Goal: Task Accomplishment & Management: Manage account settings

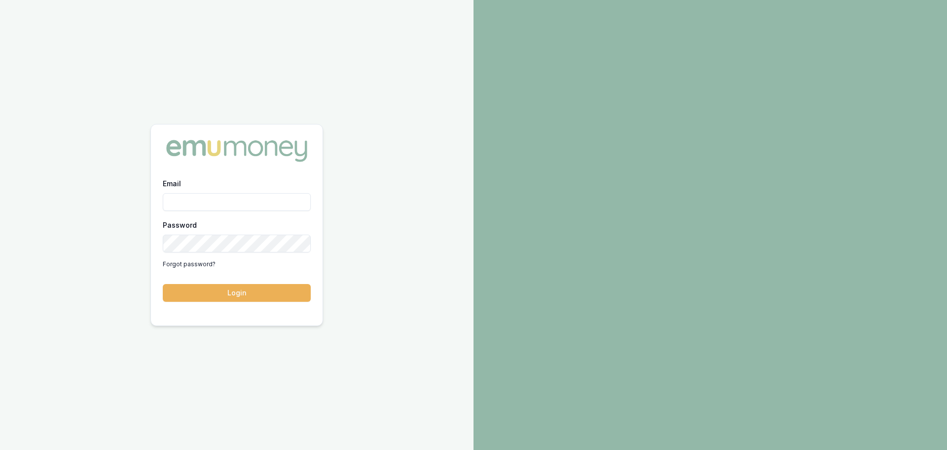
click at [202, 199] on input "Email" at bounding box center [237, 202] width 148 height 18
type input "[PERSON_NAME][EMAIL_ADDRESS][DOMAIN_NAME]"
click at [249, 287] on button "Login" at bounding box center [237, 293] width 148 height 18
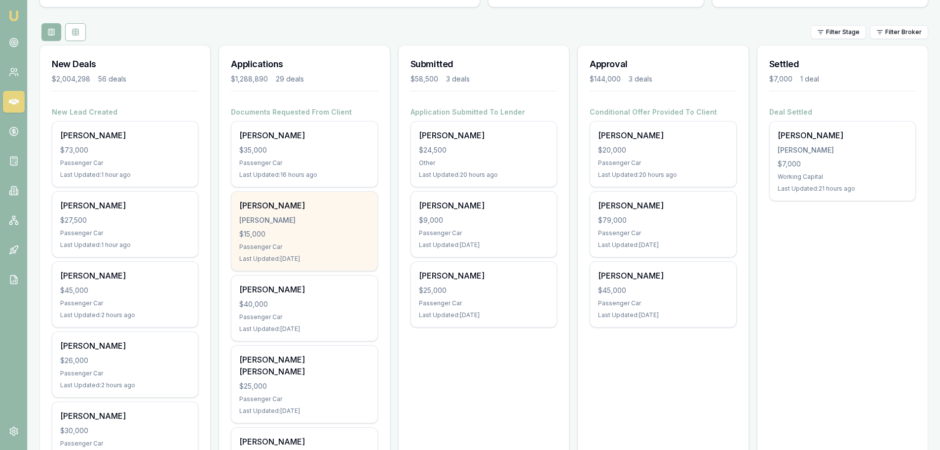
scroll to position [99, 0]
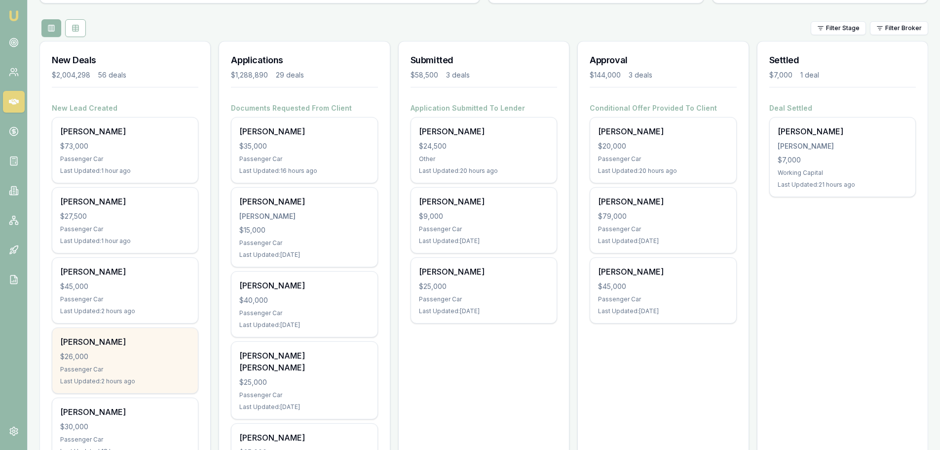
click at [155, 357] on div "$26,000" at bounding box center [125, 356] width 130 height 10
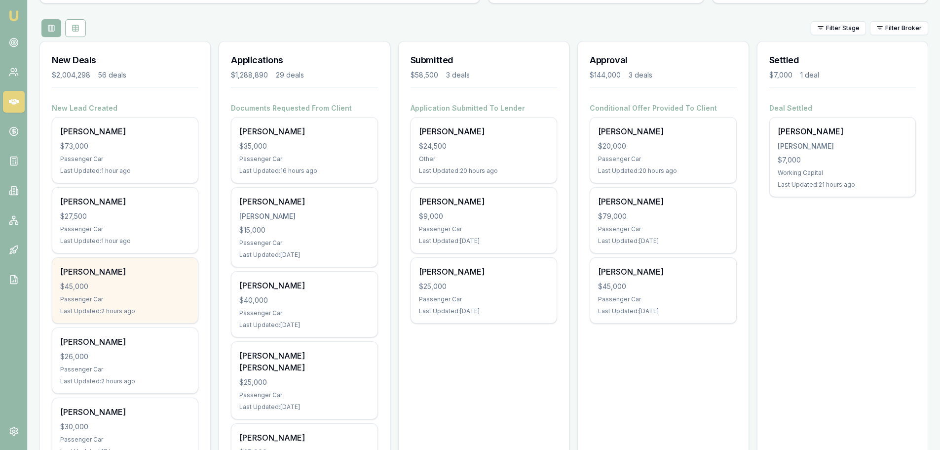
click at [174, 265] on div "Dylan Macready" at bounding box center [125, 271] width 130 height 12
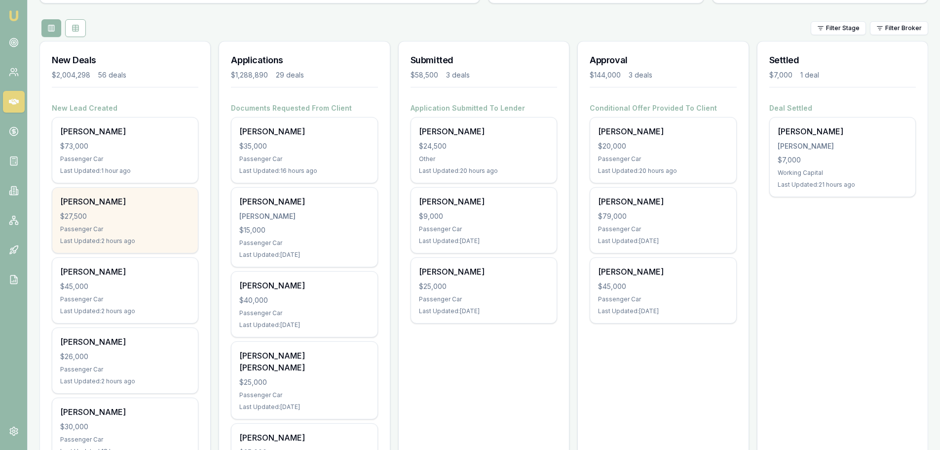
click at [133, 211] on div "$27,500" at bounding box center [125, 216] width 130 height 10
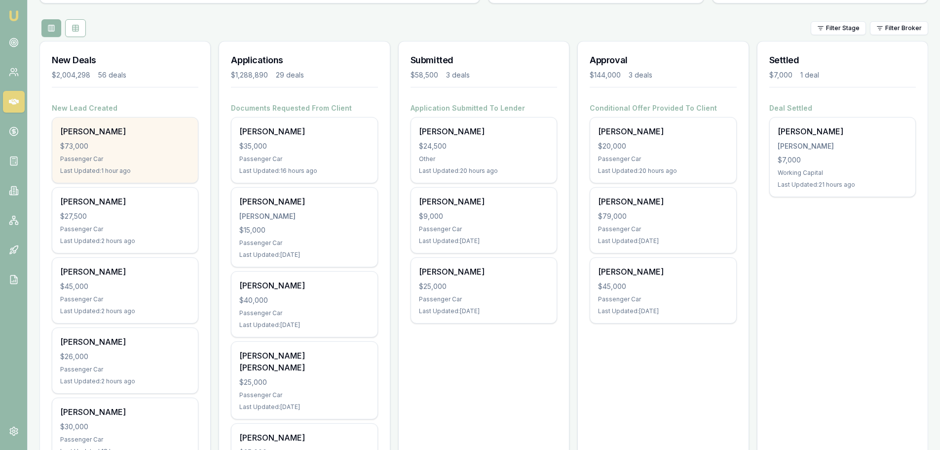
click at [147, 164] on div "Serdar Gul $73,000 Passenger Car Last Updated: 1 hour ago" at bounding box center [125, 149] width 146 height 65
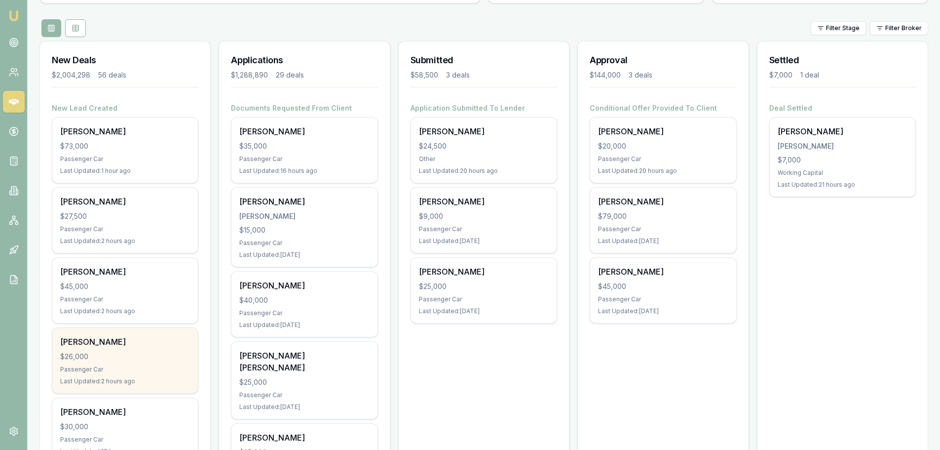
click at [116, 361] on div "$26,000" at bounding box center [125, 356] width 130 height 10
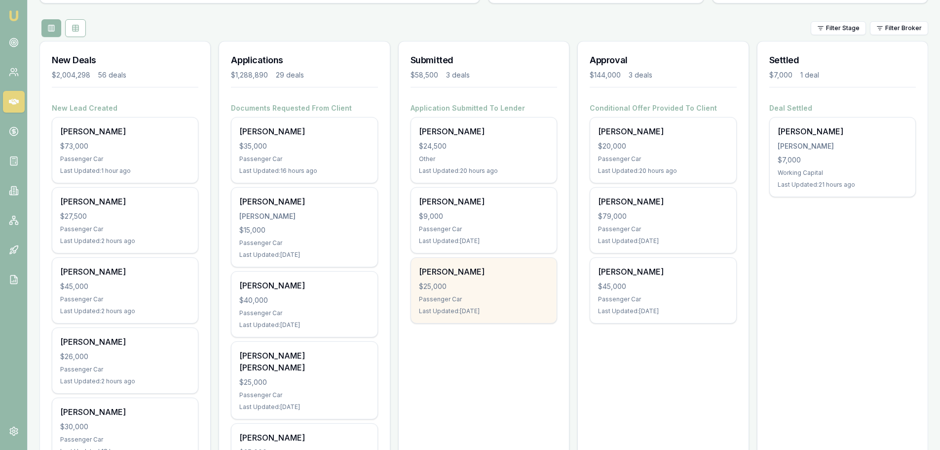
click at [525, 293] on div "Joseph Dawes $25,000 Passenger Car Last Updated: 1 day ago" at bounding box center [484, 290] width 146 height 65
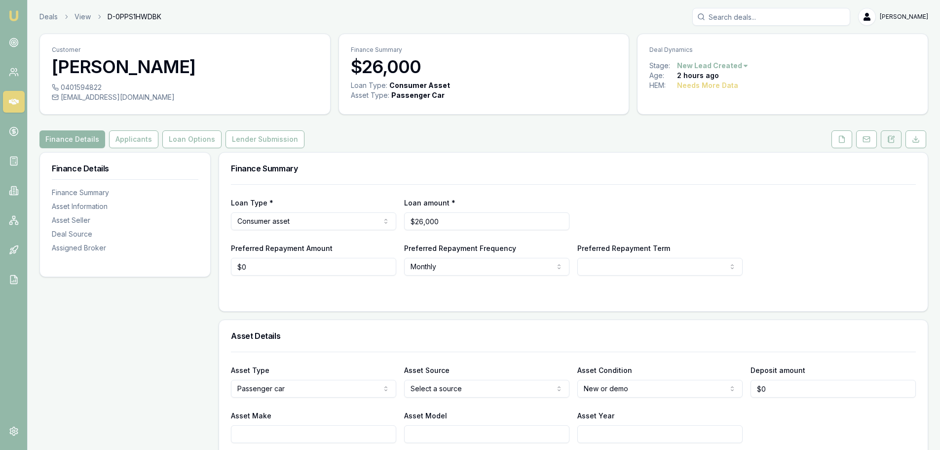
click at [887, 139] on button at bounding box center [891, 139] width 21 height 18
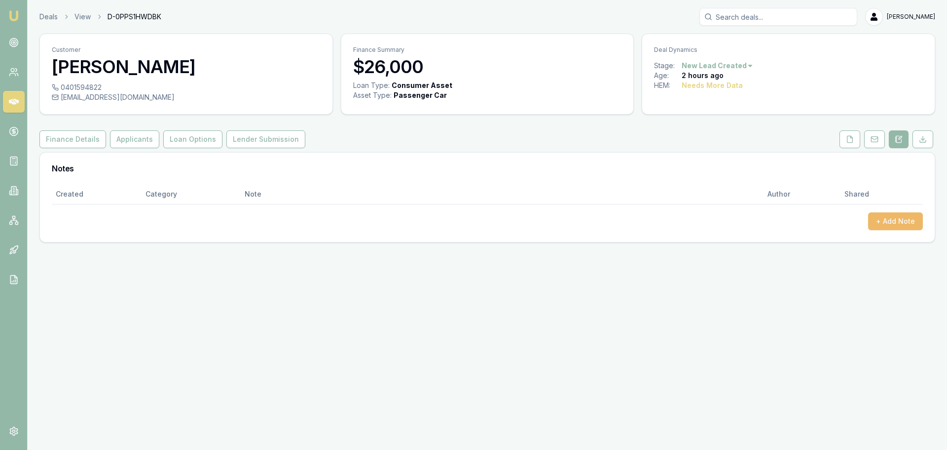
click at [900, 222] on button "+ Add Note" at bounding box center [895, 221] width 55 height 18
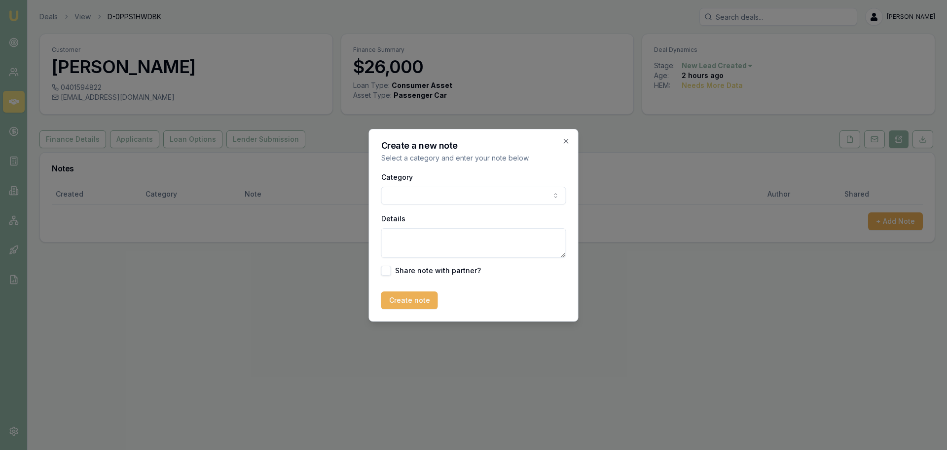
click at [516, 199] on body "Emu Broker Deals View D-0PPS1HWDBK Erin Shield Toggle Menu Customer Hayley Pric…" at bounding box center [473, 225] width 947 height 450
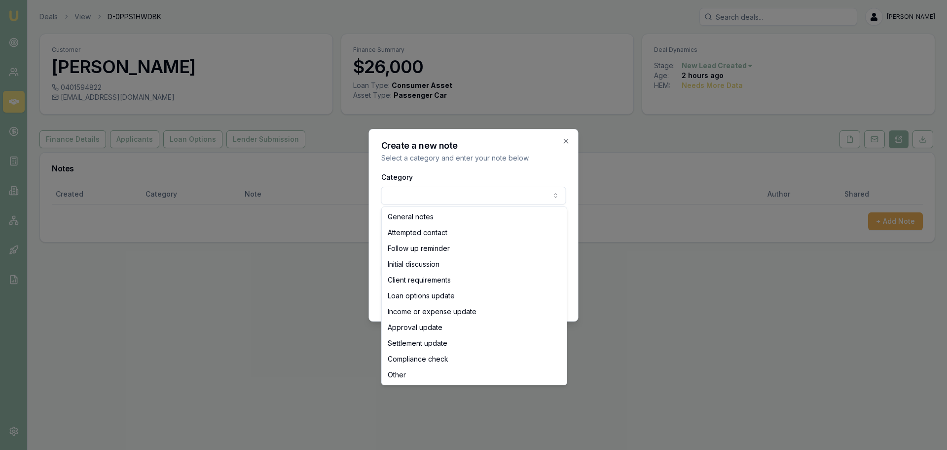
select select "ATTEMPTED_CONTACT"
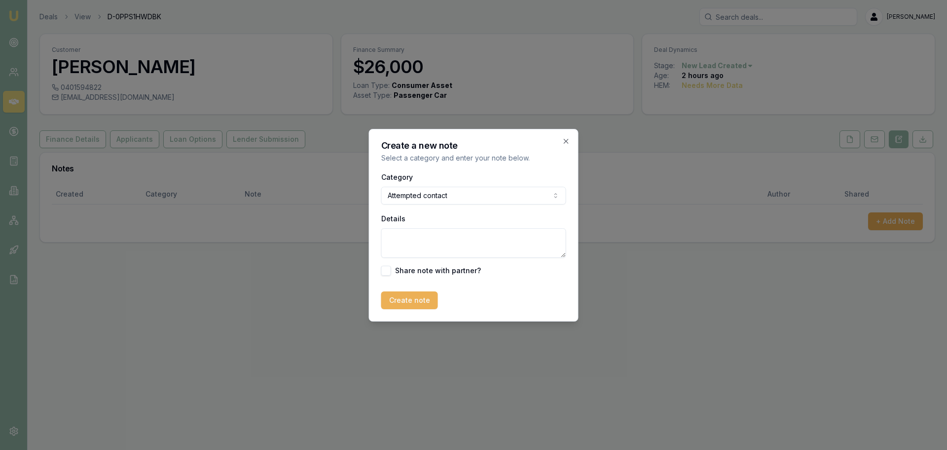
click at [448, 237] on textarea "Details" at bounding box center [473, 243] width 185 height 30
type textarea "sent intro text"
click at [421, 298] on button "Create note" at bounding box center [409, 300] width 57 height 18
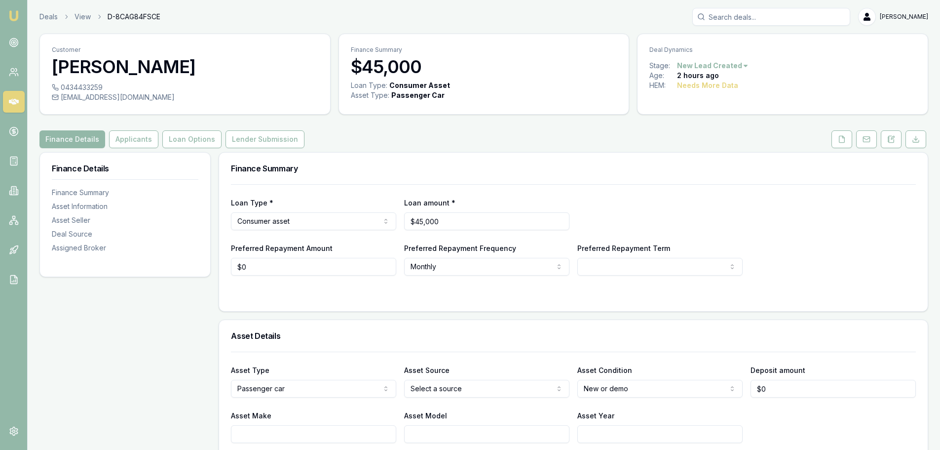
drag, startPoint x: 896, startPoint y: 139, endPoint x: 898, endPoint y: 160, distance: 20.8
click at [896, 139] on button at bounding box center [891, 139] width 21 height 18
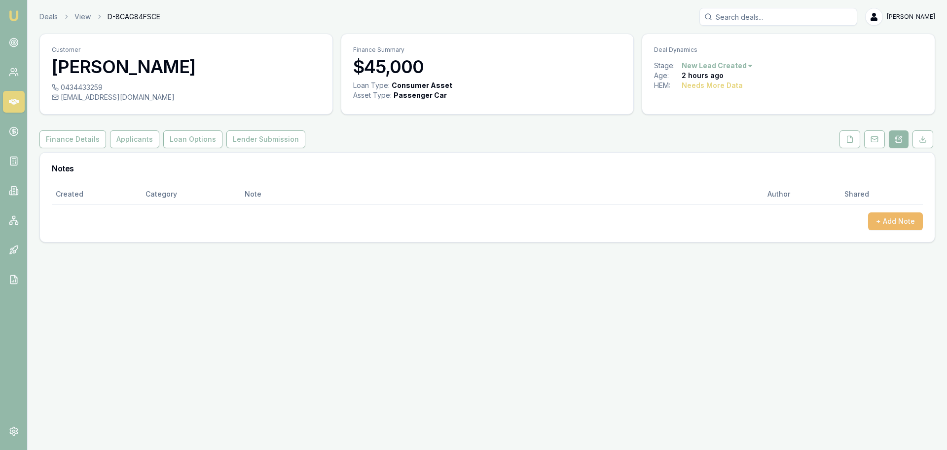
click at [907, 224] on button "+ Add Note" at bounding box center [895, 221] width 55 height 18
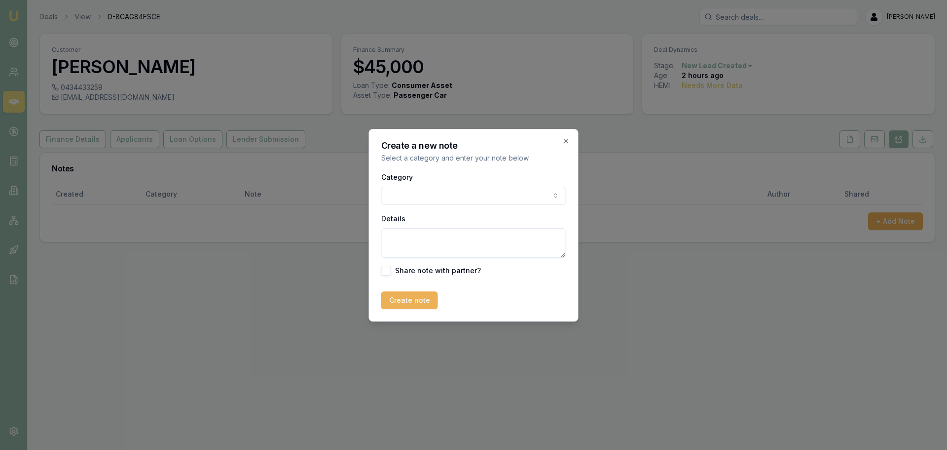
click at [410, 191] on body "Emu Broker Deals View D-8CAG84FSCE Erin Shield Toggle Menu Customer Dylan Macre…" at bounding box center [473, 225] width 947 height 450
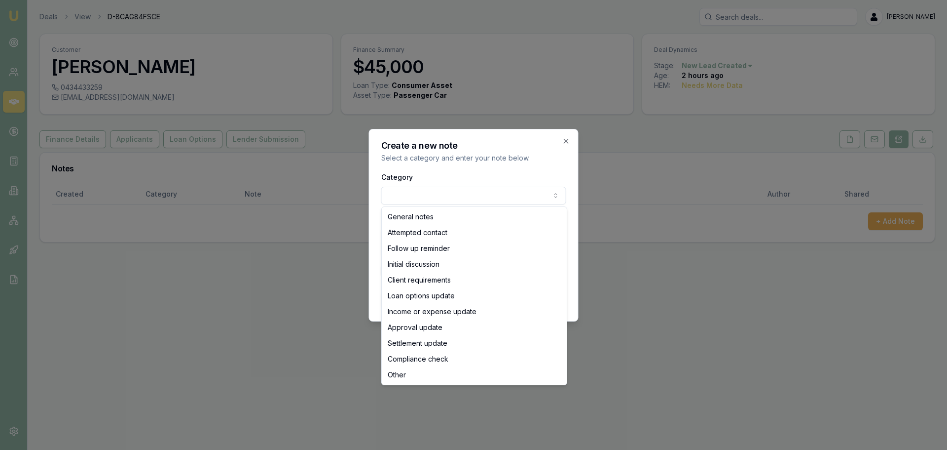
select select "ATTEMPTED_CONTACT"
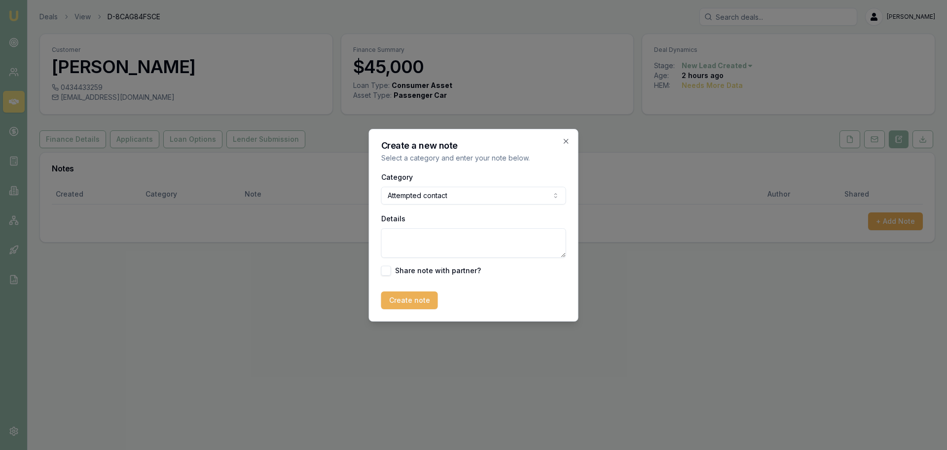
click at [413, 248] on textarea "Details" at bounding box center [473, 243] width 185 height 30
type textarea "sent intro text"
click at [403, 306] on button "Create note" at bounding box center [409, 300] width 57 height 18
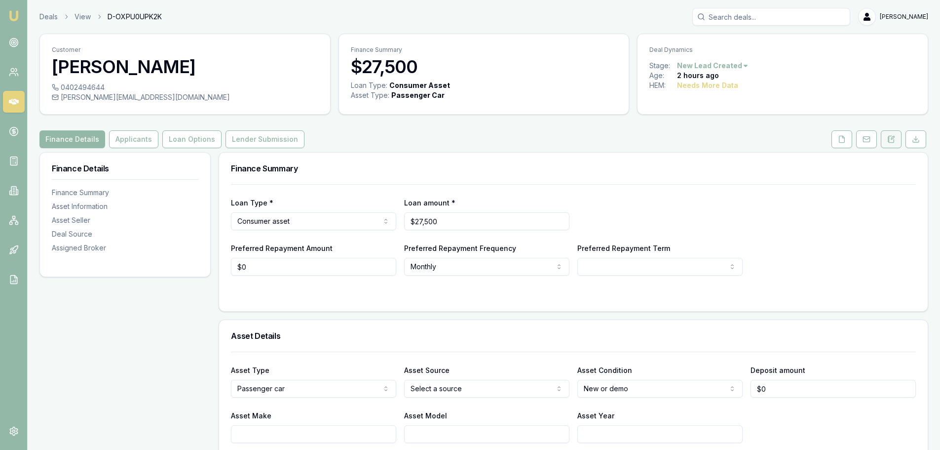
click at [894, 142] on icon at bounding box center [891, 139] width 5 height 6
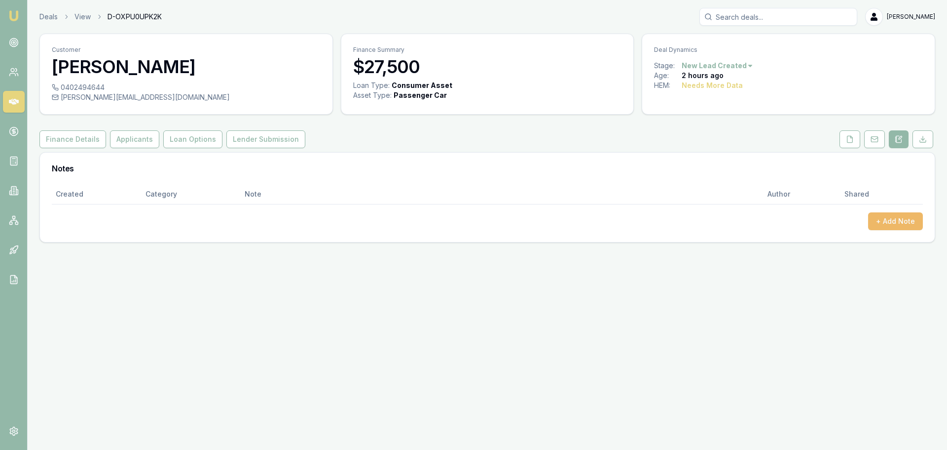
click at [908, 217] on button "+ Add Note" at bounding box center [895, 221] width 55 height 18
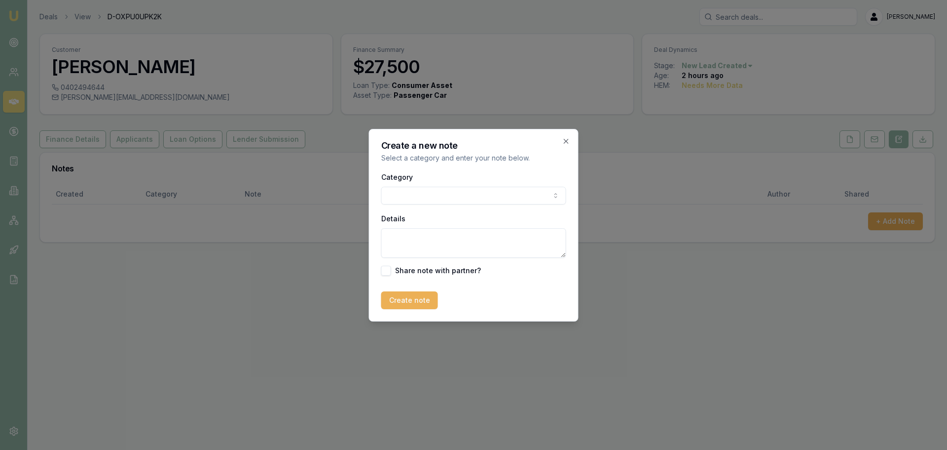
click at [485, 184] on div "Category General notes Attempted contact Follow up reminder Initial discussion …" at bounding box center [473, 188] width 185 height 34
click at [484, 195] on body "Emu Broker Deals View D-OXPU0UPK2K Erin Shield Toggle Menu Customer Donny Thomp…" at bounding box center [473, 225] width 947 height 450
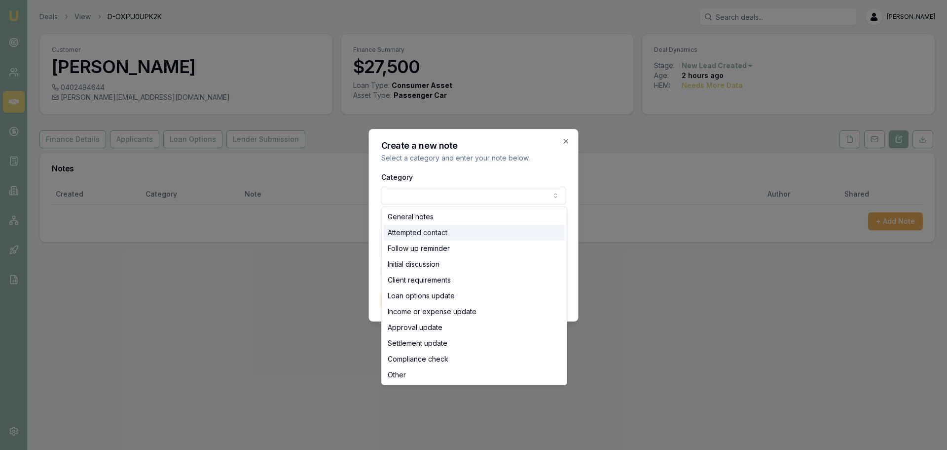
select select "ATTEMPTED_CONTACT"
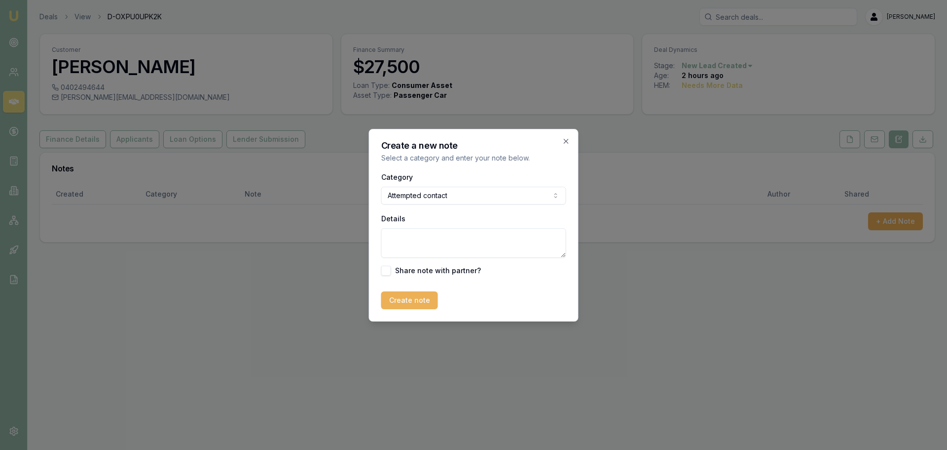
click at [481, 241] on textarea "Details" at bounding box center [473, 243] width 185 height 30
type textarea "a"
type textarea "sent intro text"
click at [388, 297] on button "Create note" at bounding box center [409, 300] width 57 height 18
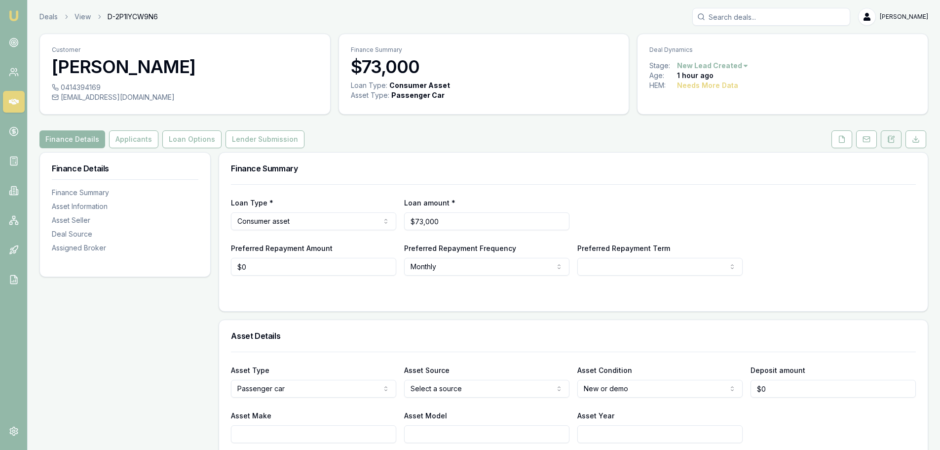
click at [892, 139] on icon at bounding box center [892, 137] width 3 height 3
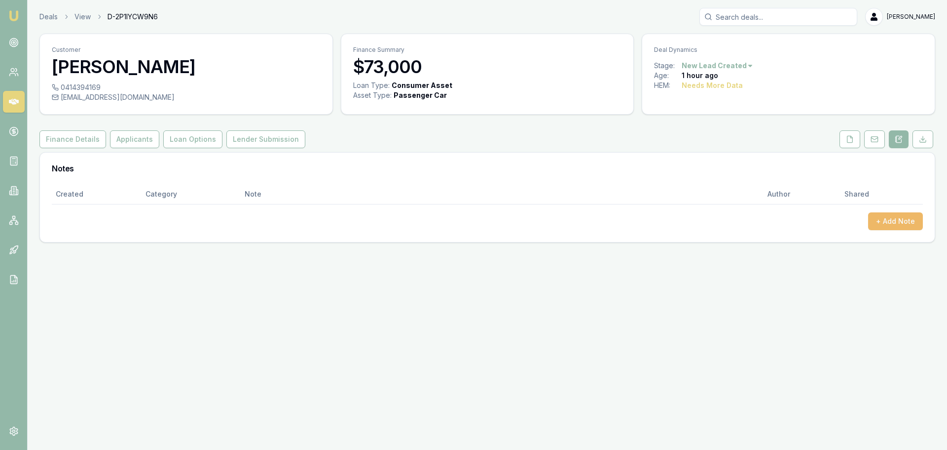
click at [898, 221] on button "+ Add Note" at bounding box center [895, 221] width 55 height 18
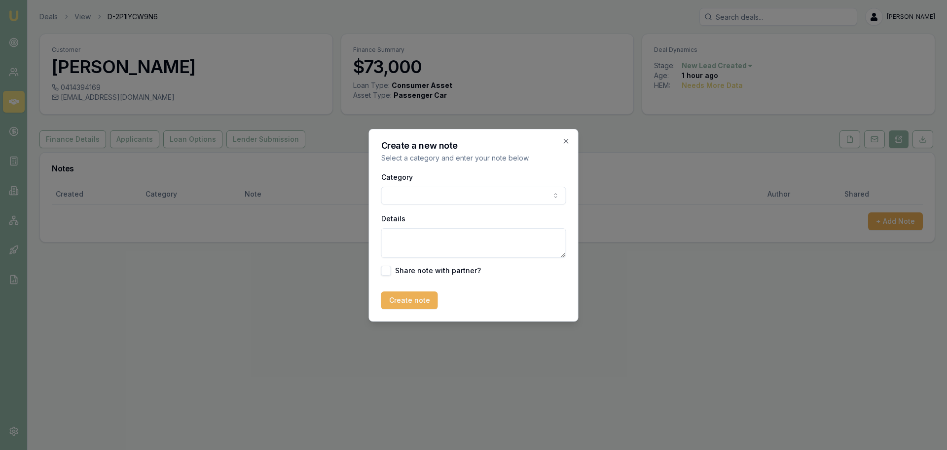
click at [539, 196] on body "Emu Broker Deals View D-2P1IYCW9N6 Erin Shield Toggle Menu Customer Serdar Gul …" at bounding box center [473, 225] width 947 height 450
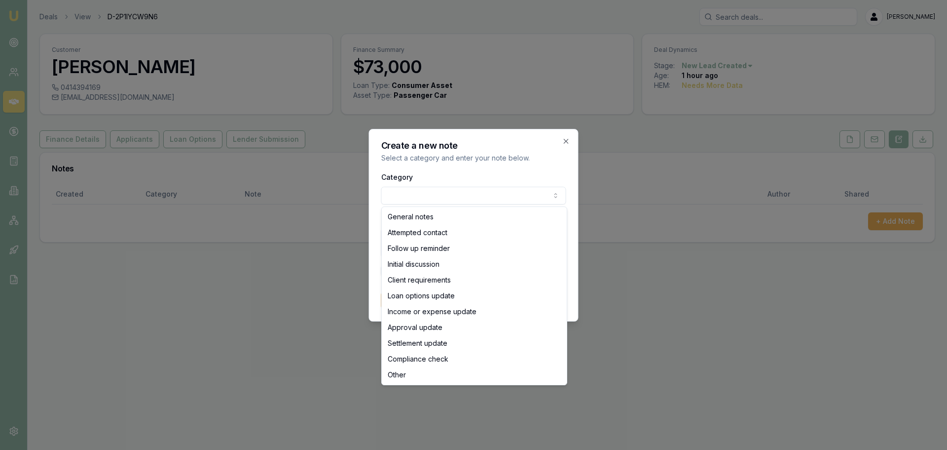
select select "ATTEMPTED_CONTACT"
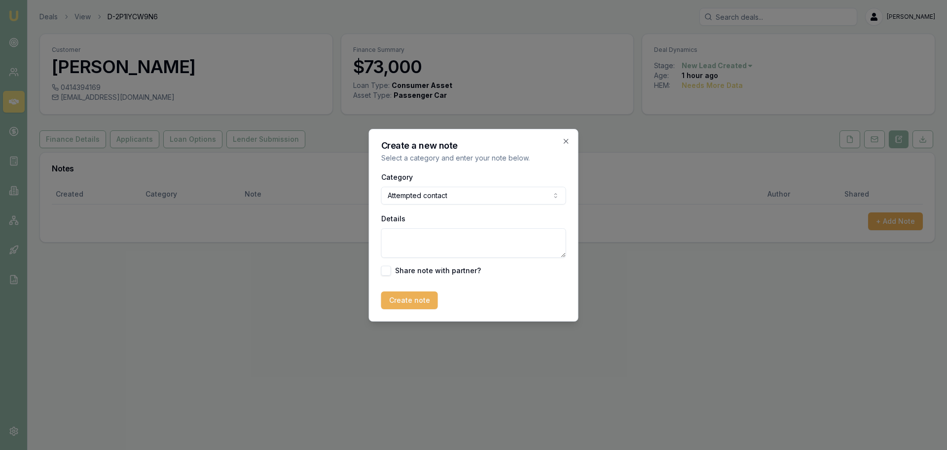
click at [439, 245] on textarea "Details" at bounding box center [473, 243] width 185 height 30
type textarea "s"
type textarea "sent intro text"
click at [407, 299] on button "Create note" at bounding box center [409, 300] width 57 height 18
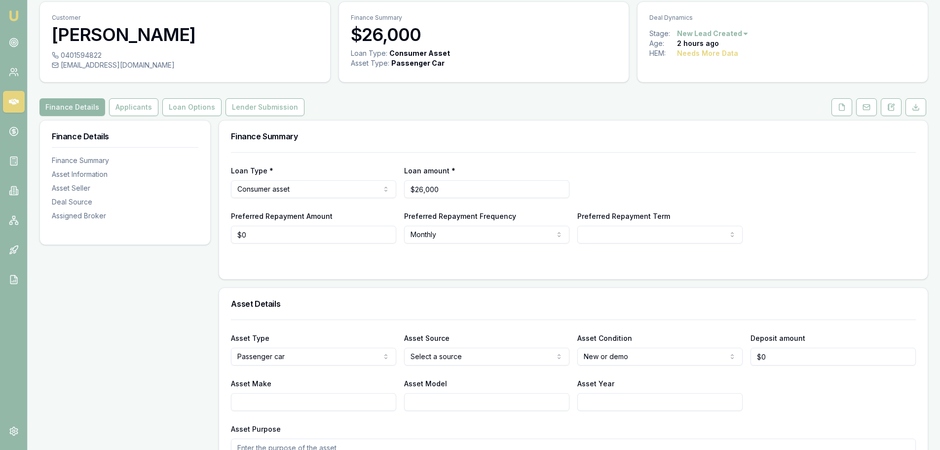
scroll to position [49, 0]
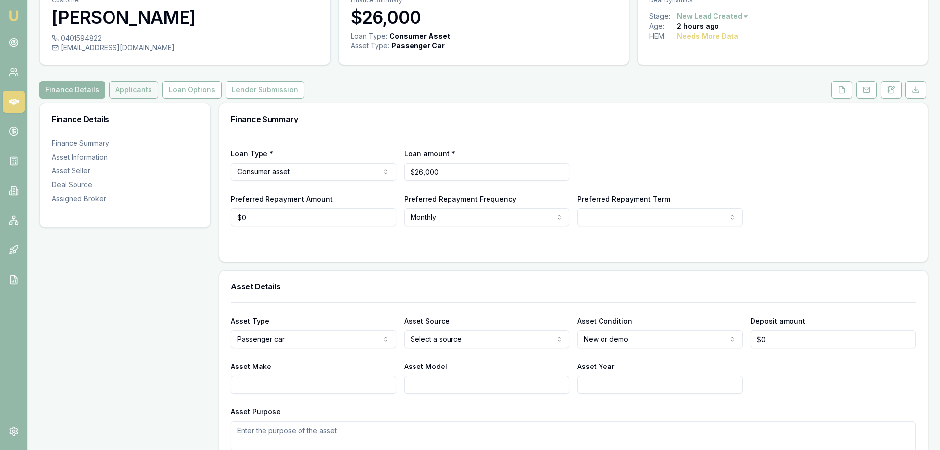
drag, startPoint x: 139, startPoint y: 93, endPoint x: 147, endPoint y: 93, distance: 7.9
click at [139, 93] on button "Applicants" at bounding box center [133, 90] width 49 height 18
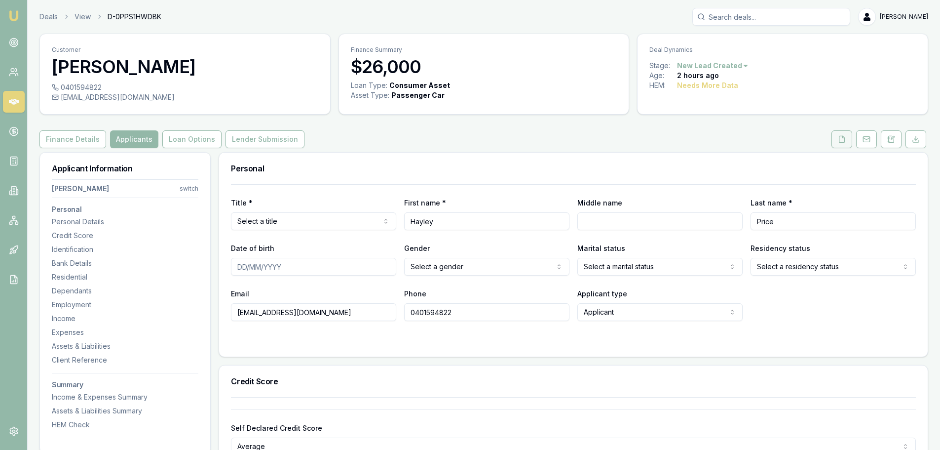
click at [841, 141] on icon at bounding box center [842, 139] width 8 height 8
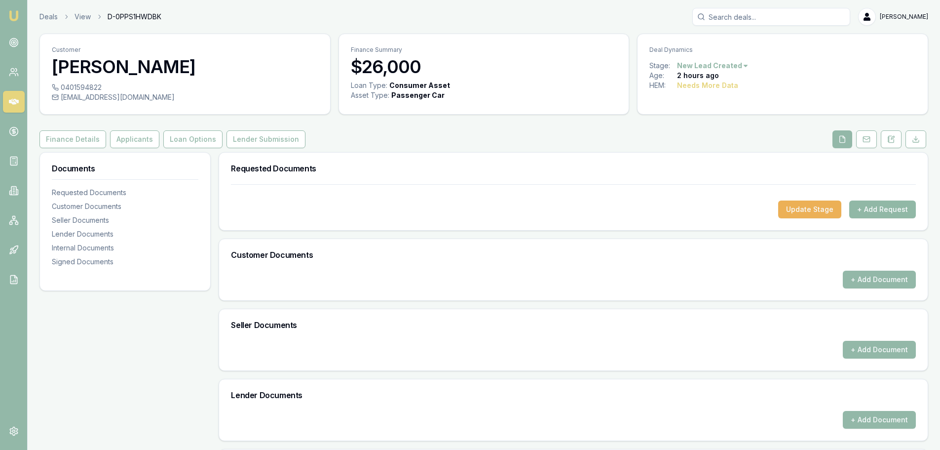
click at [880, 201] on button "+ Add Request" at bounding box center [882, 209] width 67 height 18
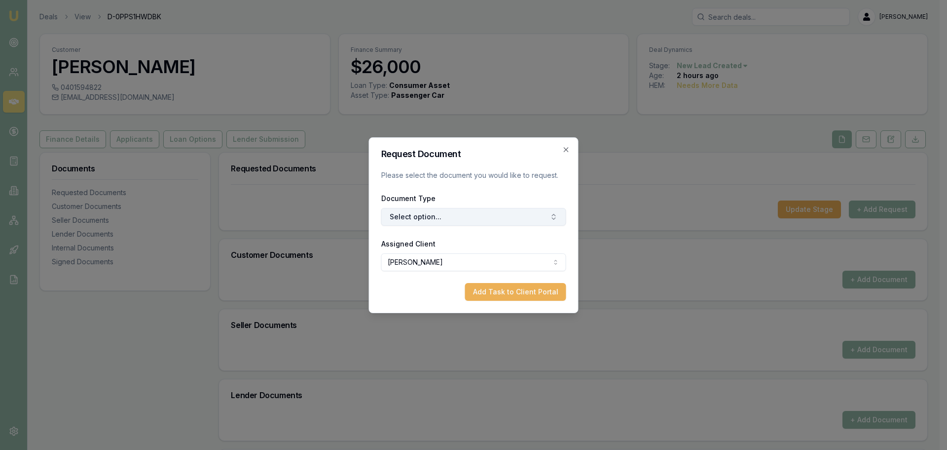
click at [505, 212] on button "Select option..." at bounding box center [473, 217] width 185 height 18
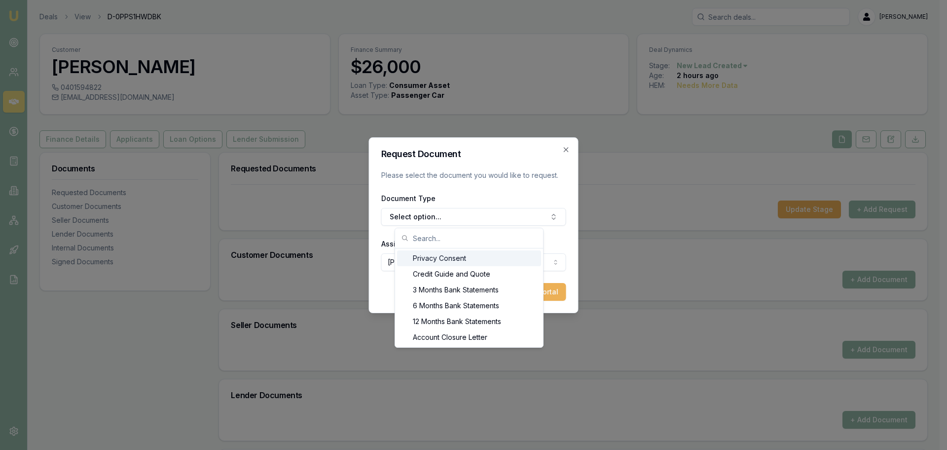
click at [454, 257] on div "Privacy Consent" at bounding box center [469, 258] width 144 height 16
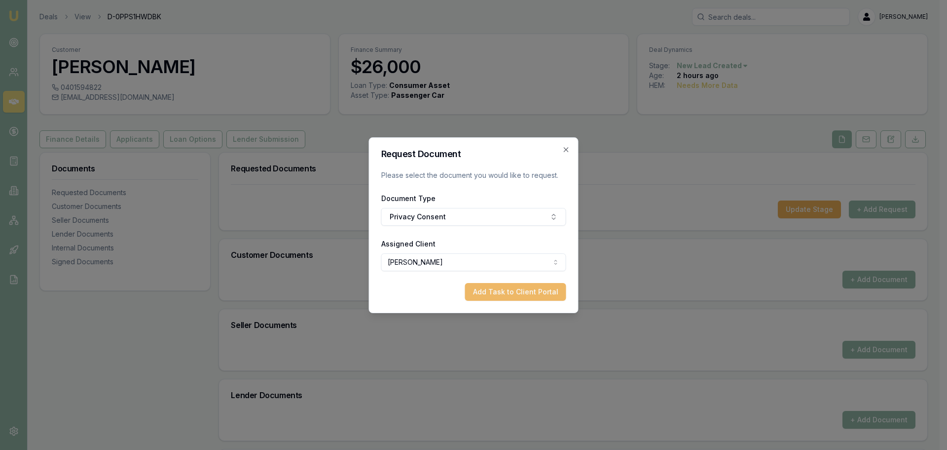
click at [493, 283] on button "Add Task to Client Portal" at bounding box center [515, 292] width 101 height 18
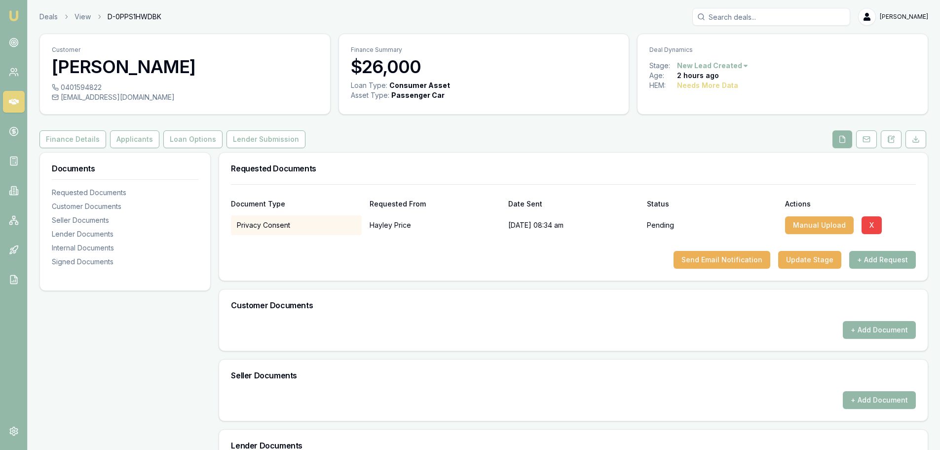
click at [892, 262] on button "+ Add Request" at bounding box center [882, 260] width 67 height 18
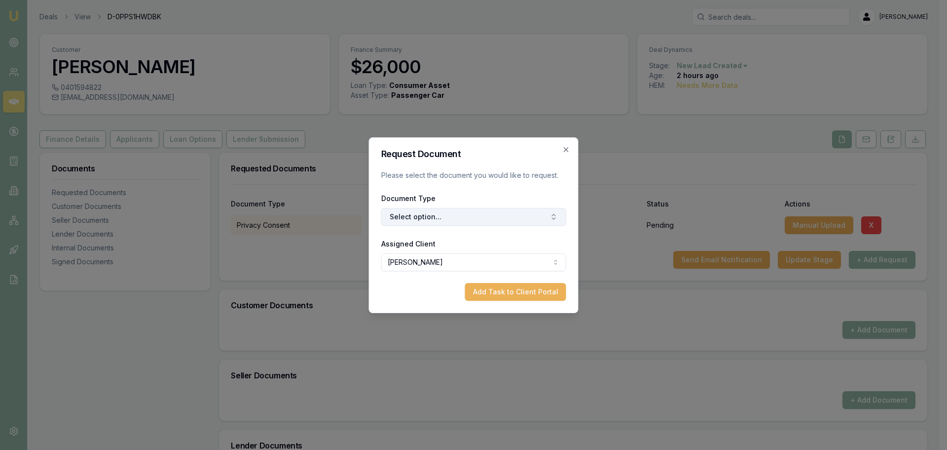
click at [481, 215] on button "Select option..." at bounding box center [473, 217] width 185 height 18
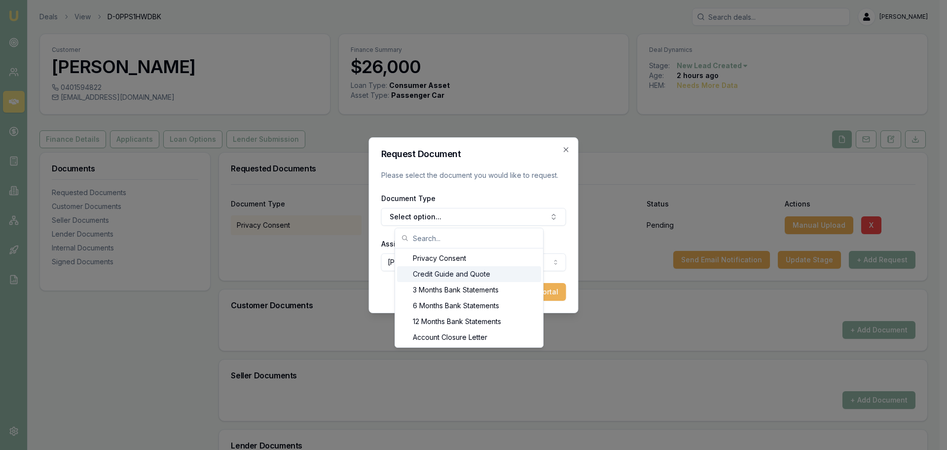
click at [438, 269] on div "Credit Guide and Quote" at bounding box center [469, 274] width 144 height 16
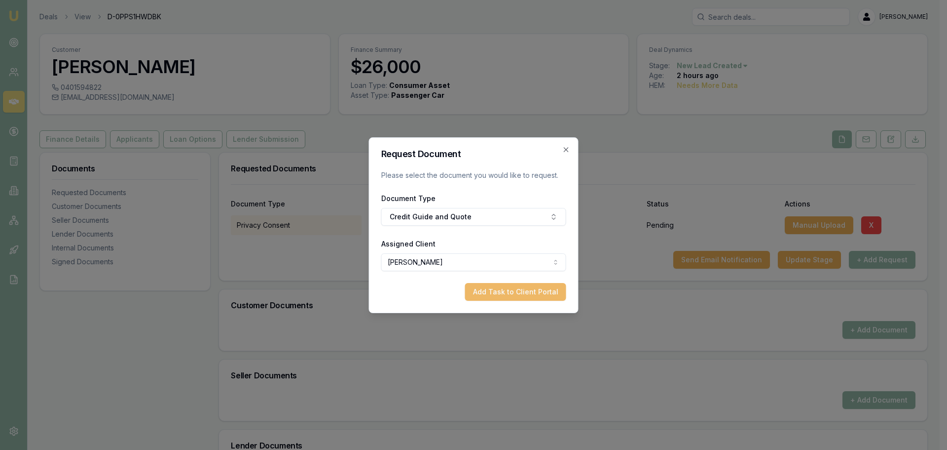
click at [516, 289] on button "Add Task to Client Portal" at bounding box center [515, 292] width 101 height 18
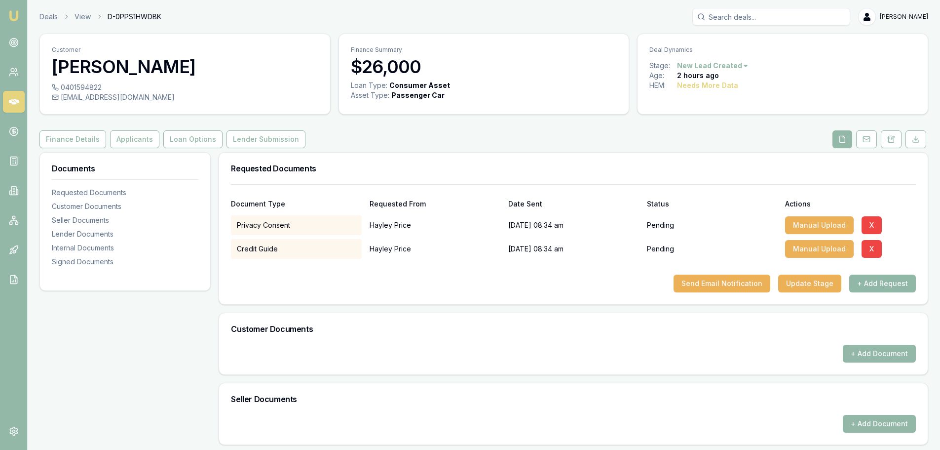
click at [902, 287] on button "+ Add Request" at bounding box center [882, 283] width 67 height 18
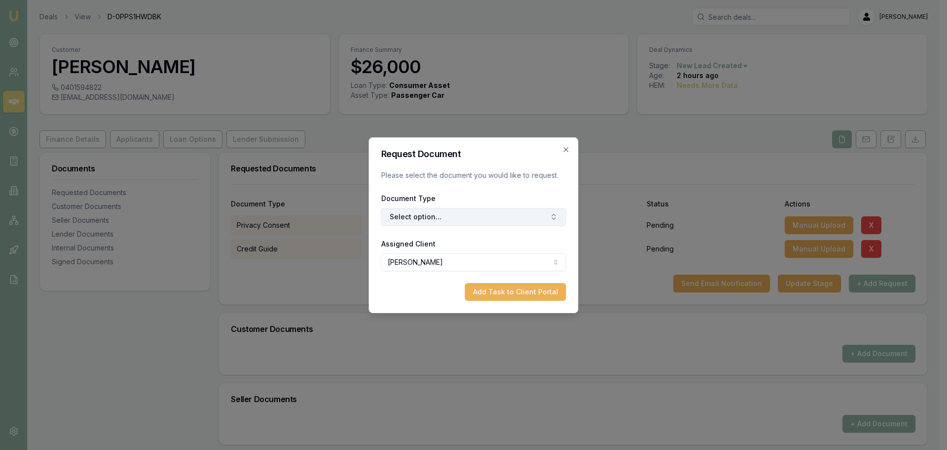
click at [476, 213] on button "Select option..." at bounding box center [473, 217] width 185 height 18
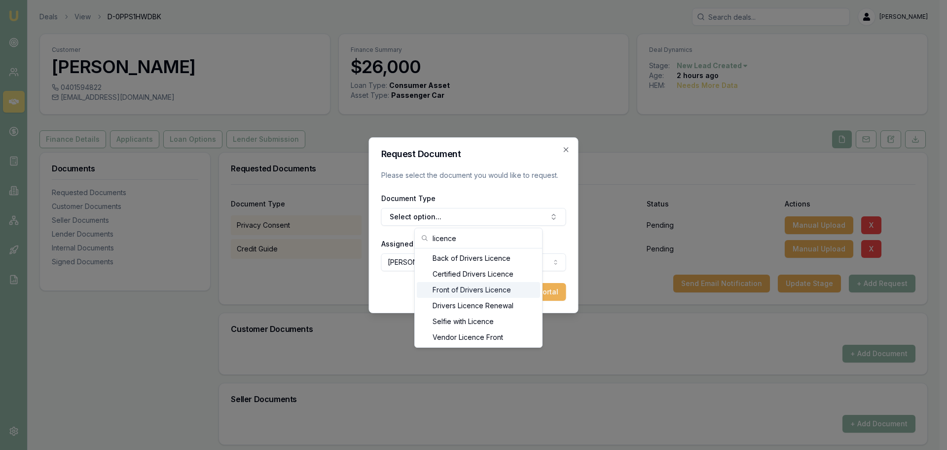
type input "licence"
click at [481, 293] on div "Front of Drivers Licence" at bounding box center [478, 290] width 123 height 16
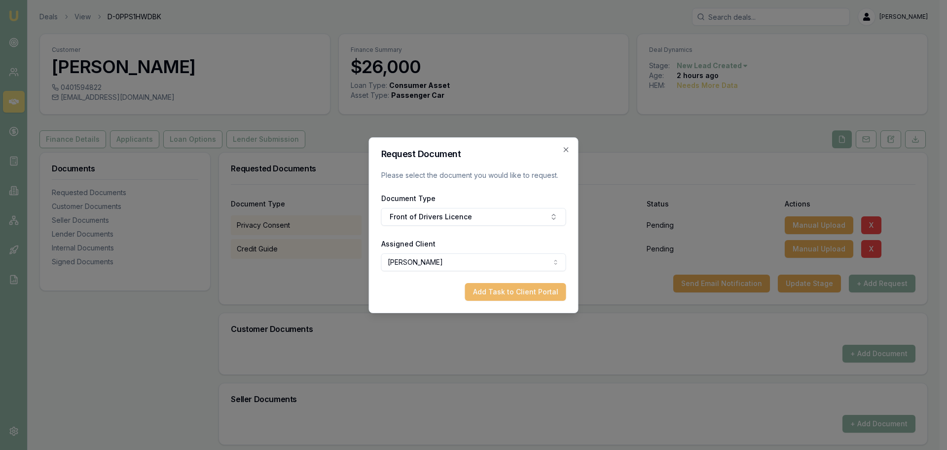
click at [510, 294] on button "Add Task to Client Portal" at bounding box center [515, 292] width 101 height 18
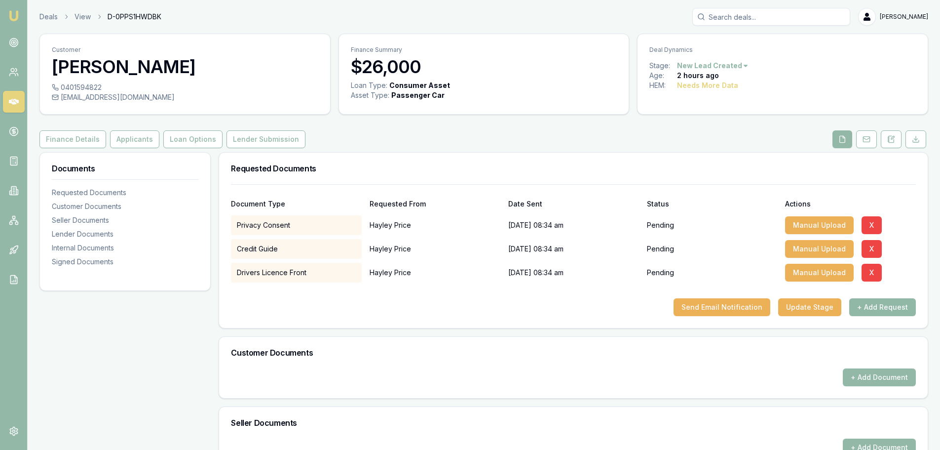
click at [872, 307] on button "+ Add Request" at bounding box center [882, 307] width 67 height 18
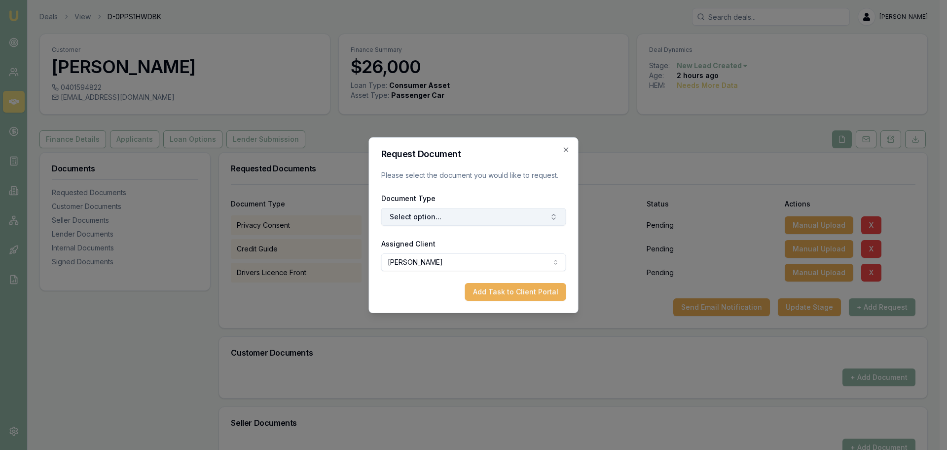
click at [494, 223] on button "Select option..." at bounding box center [473, 217] width 185 height 18
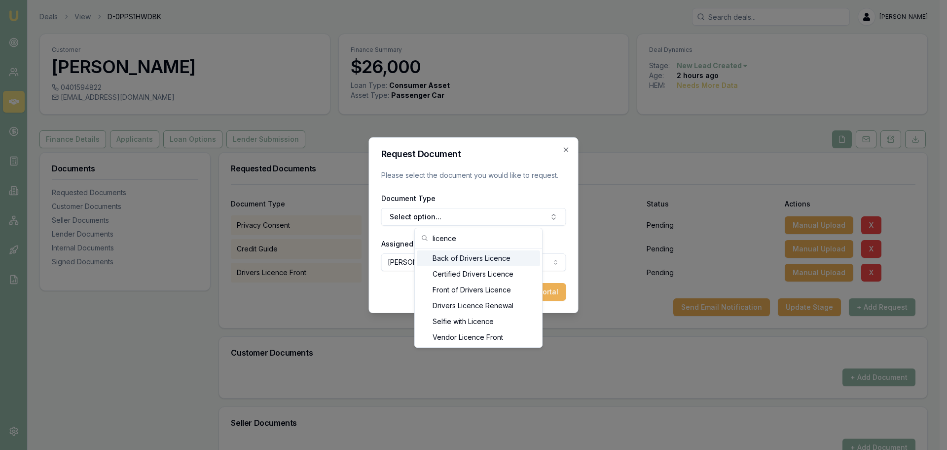
type input "licence"
click at [479, 259] on div "Back of Drivers Licence" at bounding box center [478, 258] width 123 height 16
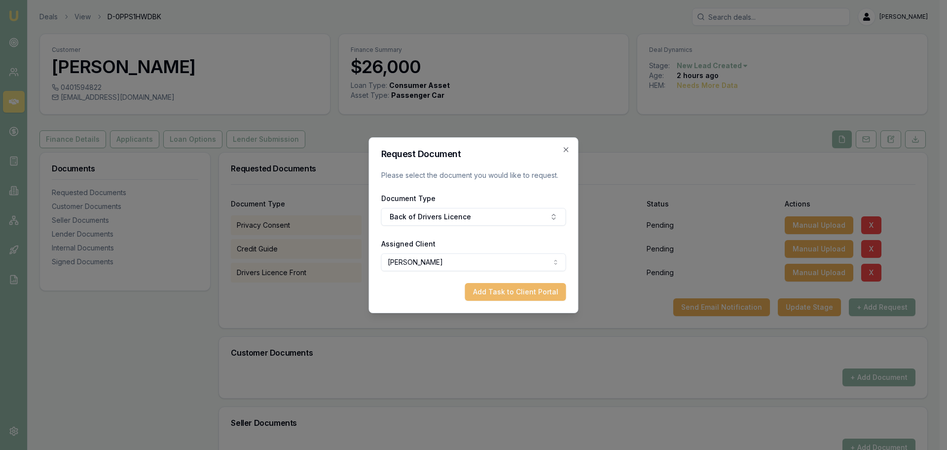
click at [519, 291] on button "Add Task to Client Portal" at bounding box center [515, 292] width 101 height 18
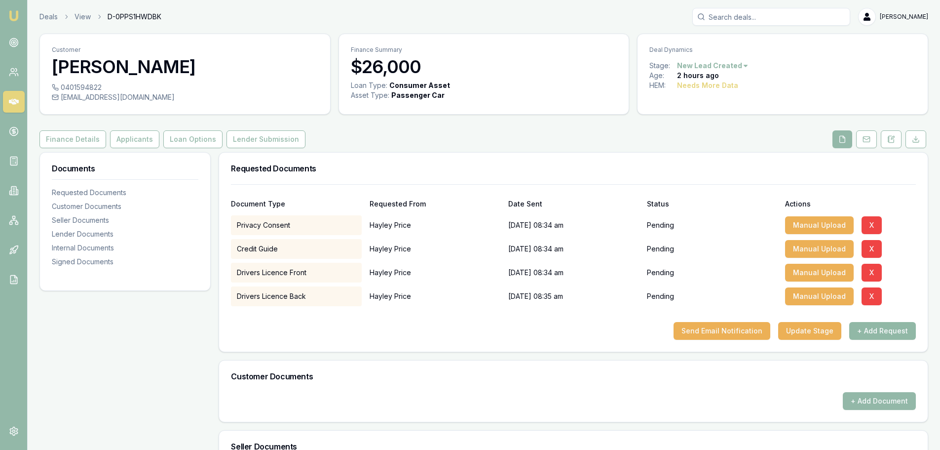
click at [877, 332] on button "+ Add Request" at bounding box center [882, 331] width 67 height 18
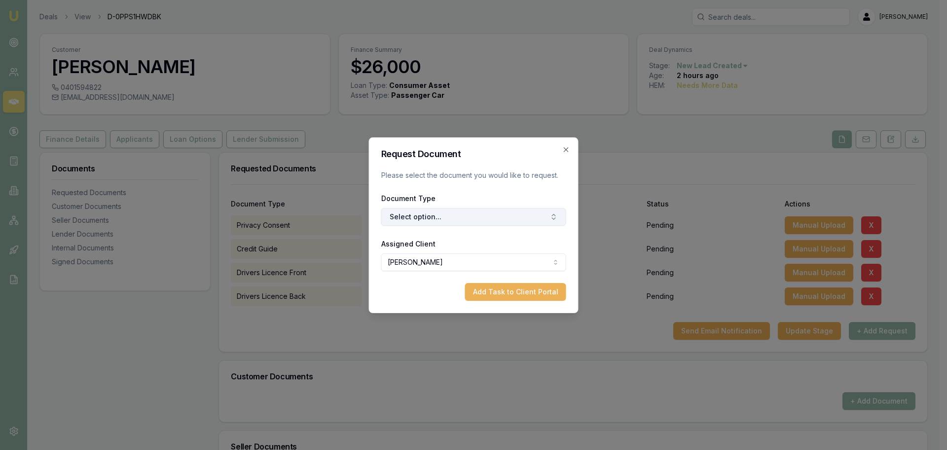
click at [457, 223] on button "Select option..." at bounding box center [473, 217] width 185 height 18
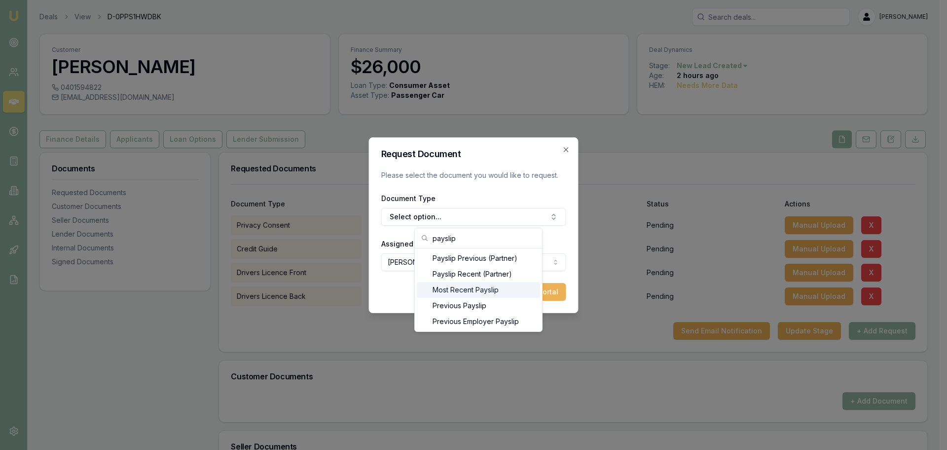
type input "payslip"
click at [476, 286] on div "Most Recent Payslip" at bounding box center [478, 290] width 123 height 16
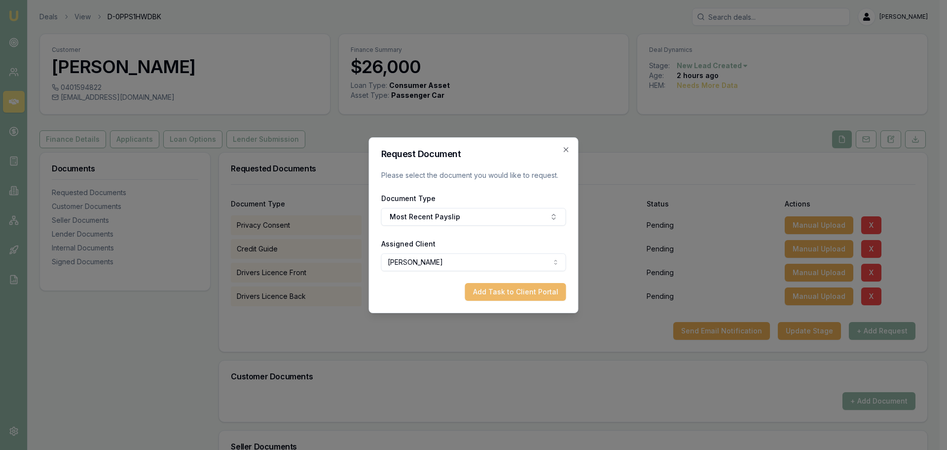
click at [512, 293] on button "Add Task to Client Portal" at bounding box center [515, 292] width 101 height 18
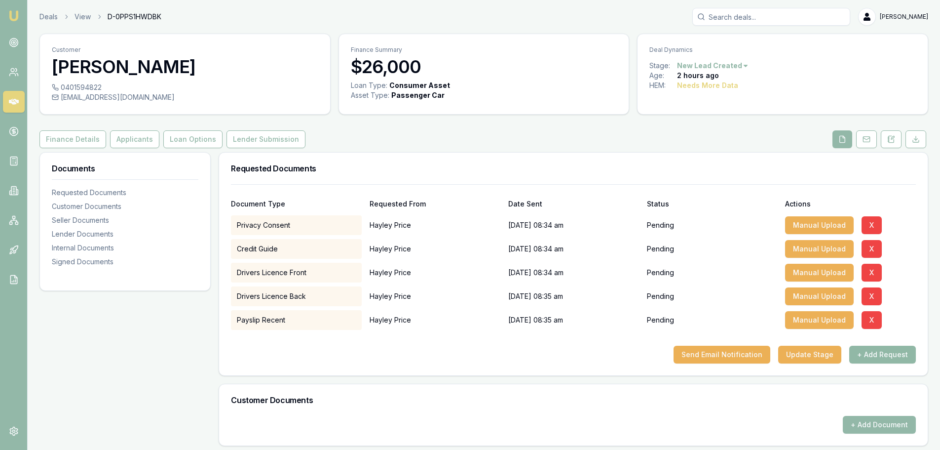
click at [892, 353] on button "+ Add Request" at bounding box center [882, 354] width 67 height 18
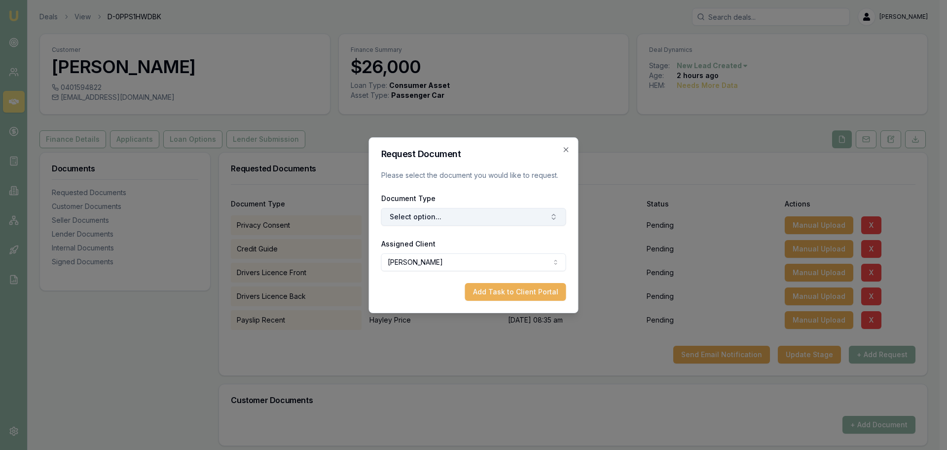
click at [510, 214] on button "Select option..." at bounding box center [473, 217] width 185 height 18
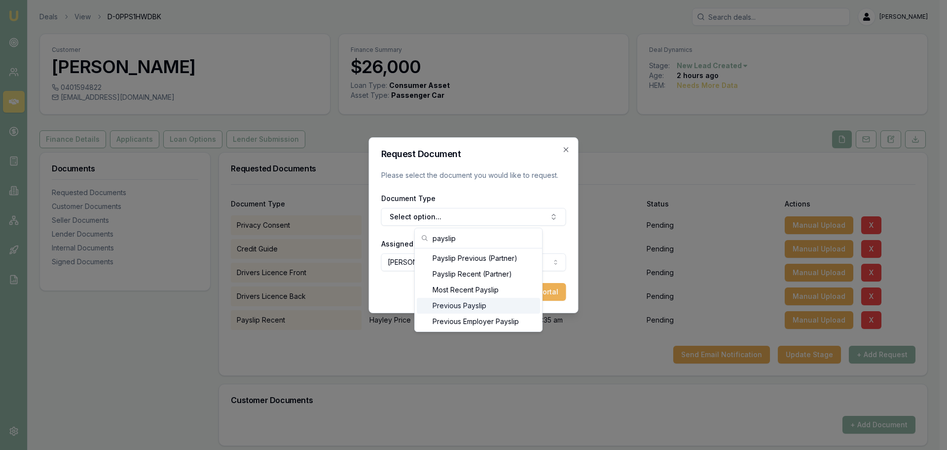
type input "payslip"
click at [478, 305] on div "Previous Payslip" at bounding box center [478, 306] width 123 height 16
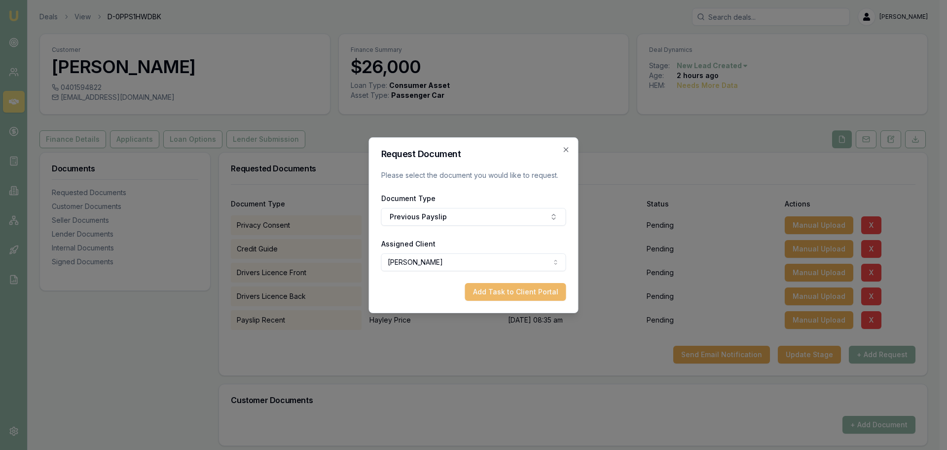
click at [533, 293] on button "Add Task to Client Portal" at bounding box center [515, 292] width 101 height 18
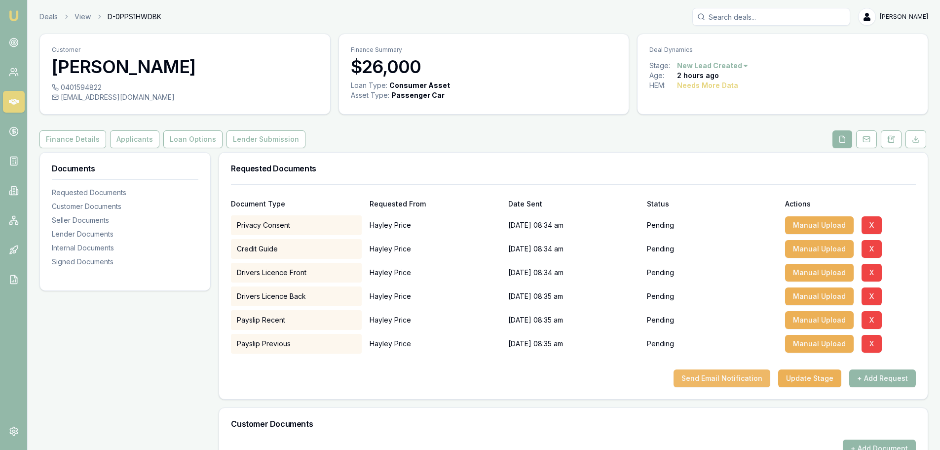
click at [727, 377] on button "Send Email Notification" at bounding box center [722, 378] width 97 height 18
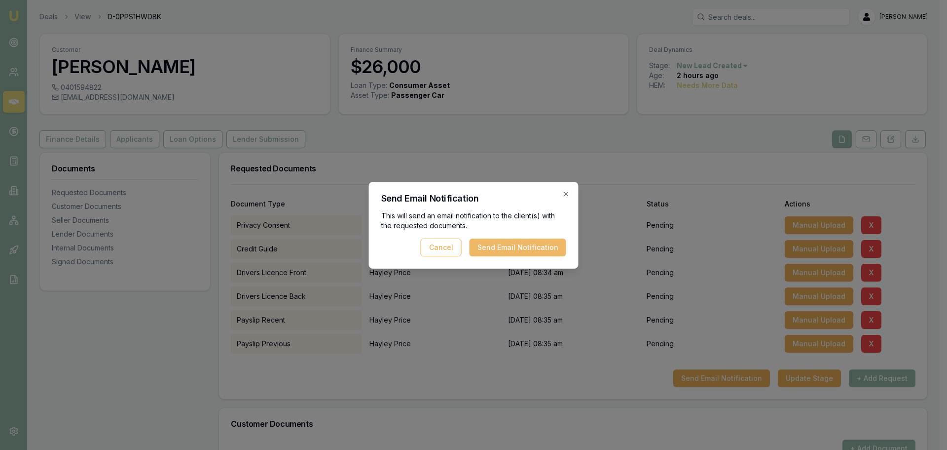
click at [494, 252] on button "Send Email Notification" at bounding box center [518, 247] width 97 height 18
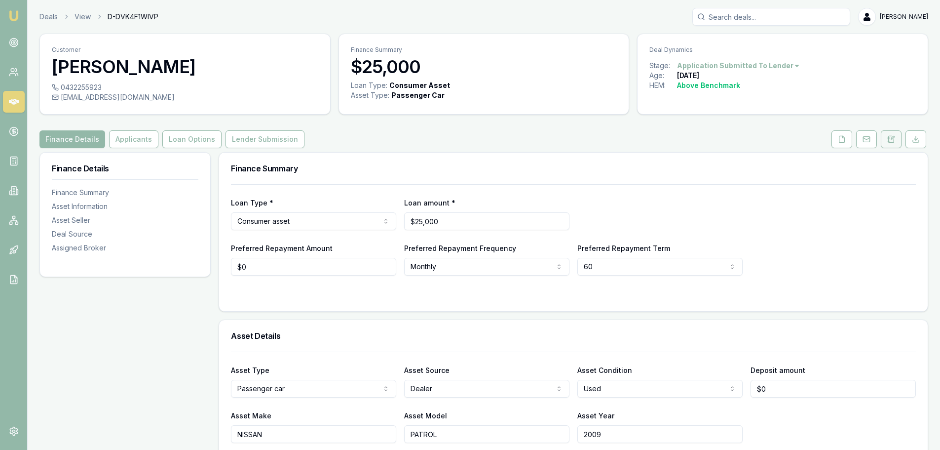
click at [892, 137] on icon at bounding box center [891, 139] width 8 height 8
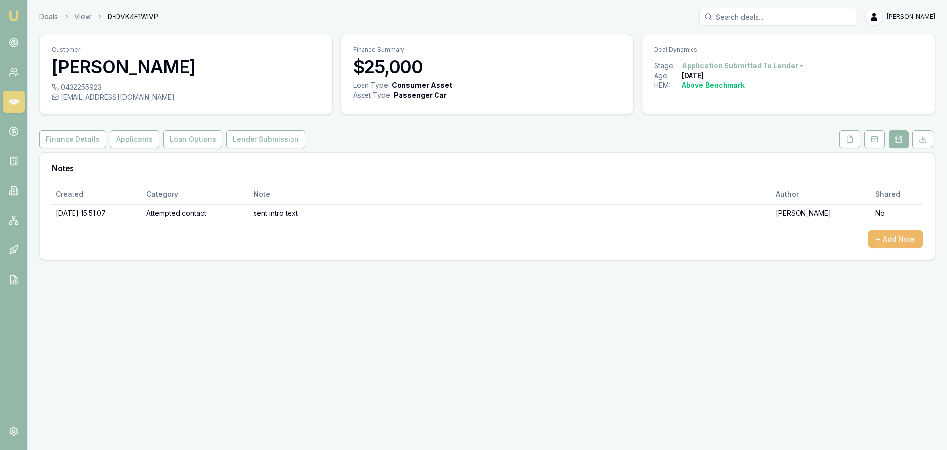
click at [884, 243] on button "+ Add Note" at bounding box center [895, 239] width 55 height 18
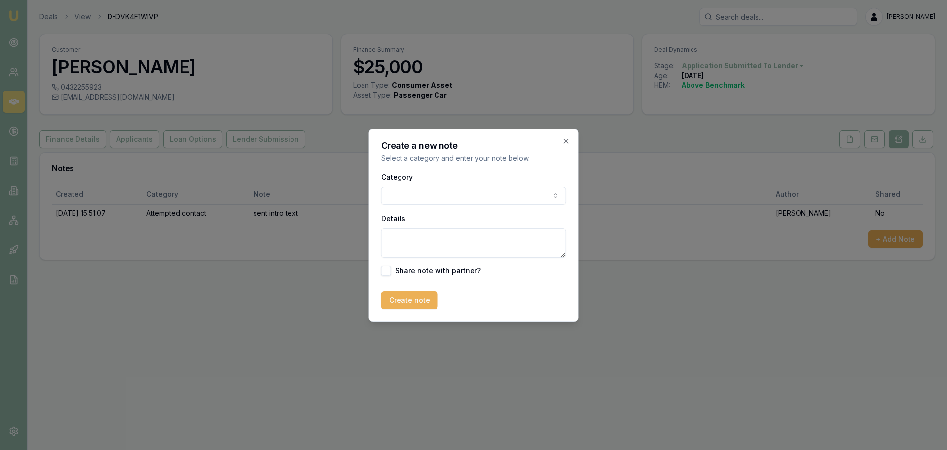
click at [477, 197] on body "Emu Broker Deals View D-DVK4F1WIVP Erin Shield Toggle Menu Customer Joseph Dawe…" at bounding box center [473, 225] width 947 height 450
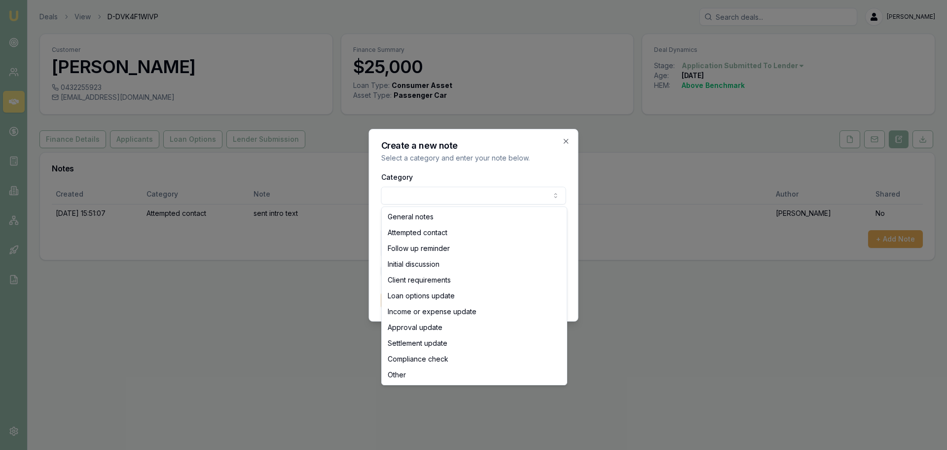
select select "ATTEMPTED_CONTACT"
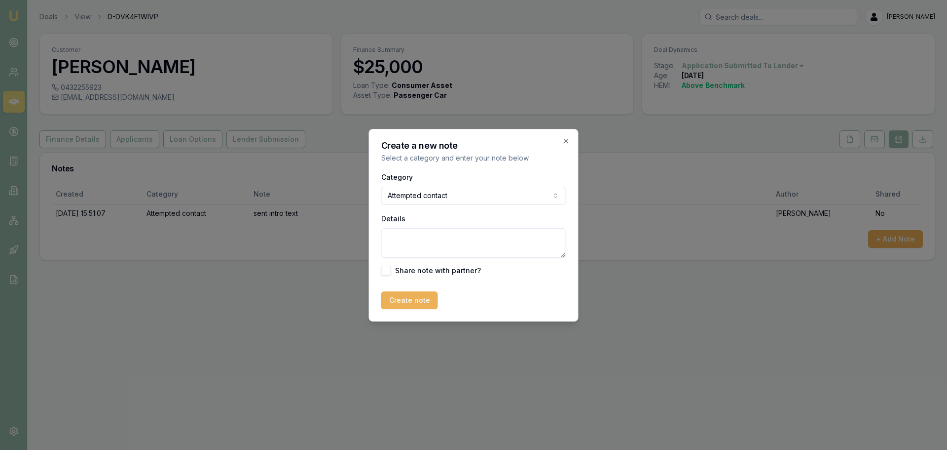
click at [450, 234] on textarea "Details" at bounding box center [473, 243] width 185 height 30
type textarea "Client has stopped returning phone calls and texts, and has applied to azora."
drag, startPoint x: 411, startPoint y: 313, endPoint x: 412, endPoint y: 302, distance: 10.5
click at [411, 312] on div "Create a new note Select a category and enter your note below. Category Attempt…" at bounding box center [474, 225] width 210 height 192
click at [412, 301] on button "Create note" at bounding box center [409, 300] width 57 height 18
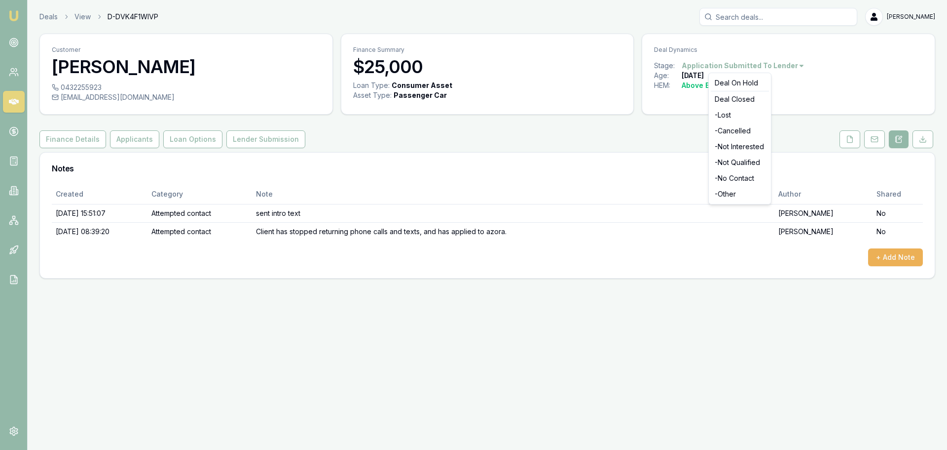
click at [794, 66] on html "Emu Broker Deals View D-DVK4F1WIVP Erin Shield Toggle Menu Customer Joseph Dawe…" at bounding box center [473, 225] width 947 height 450
click at [725, 115] on div "- Lost" at bounding box center [740, 115] width 58 height 16
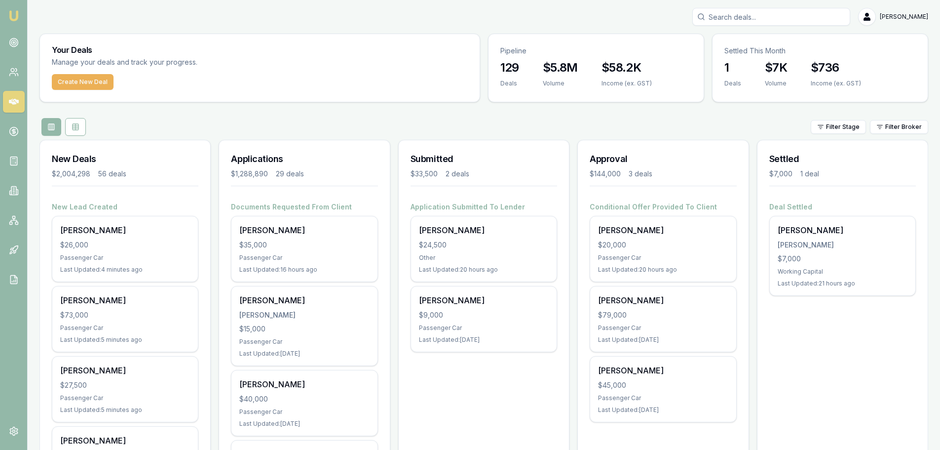
click at [504, 124] on div "Filter Stage Filter Broker" at bounding box center [483, 127] width 889 height 18
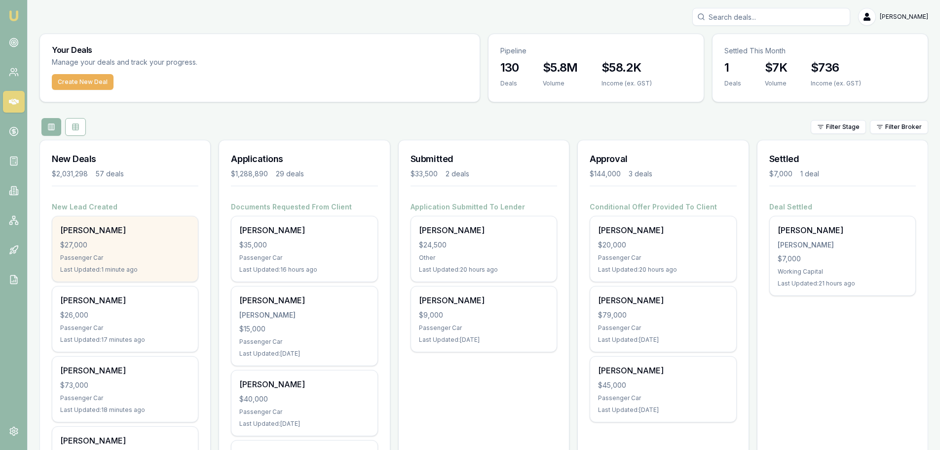
click at [162, 257] on div "Passenger Car" at bounding box center [125, 258] width 130 height 8
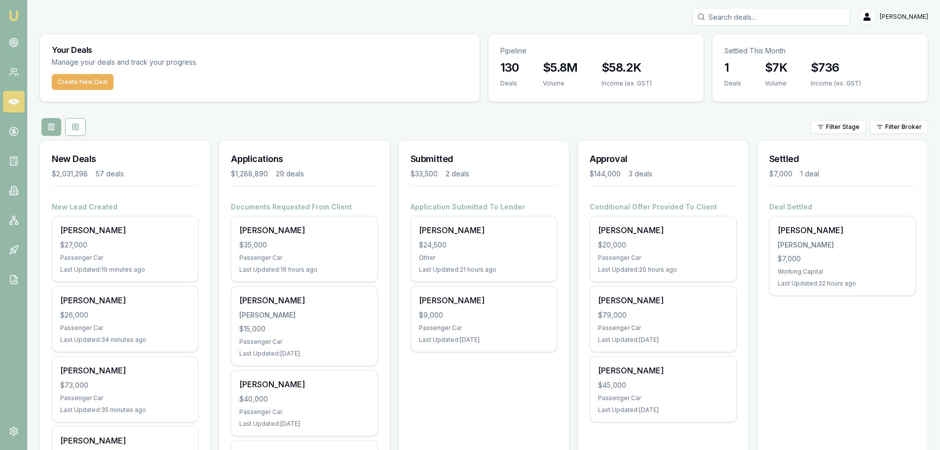
click at [314, 121] on div "Filter Stage Filter Broker" at bounding box center [483, 127] width 889 height 18
click at [800, 19] on input "Search deals" at bounding box center [771, 17] width 158 height 18
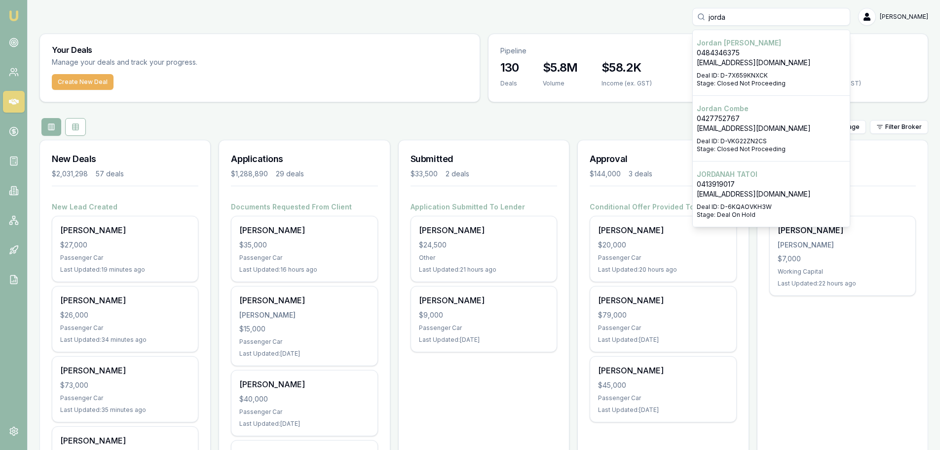
type input "jorda"
click at [757, 185] on p "0413919017" at bounding box center [771, 184] width 149 height 10
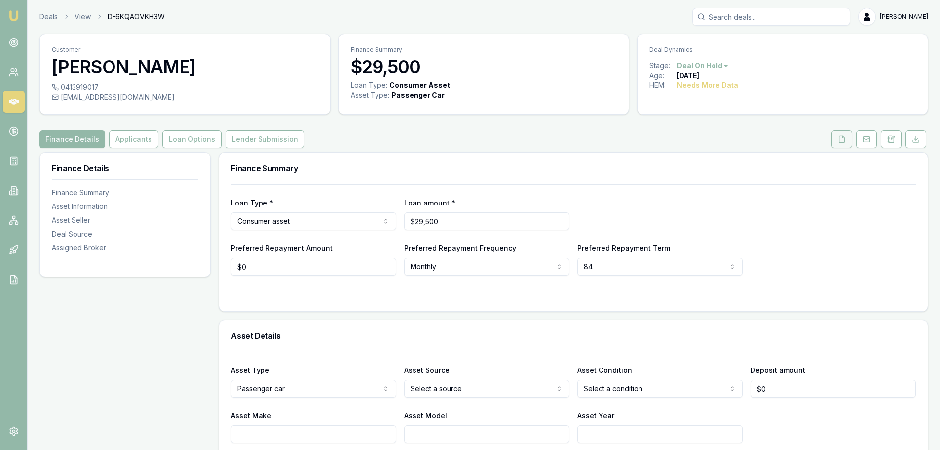
click at [841, 137] on icon at bounding box center [842, 139] width 8 height 8
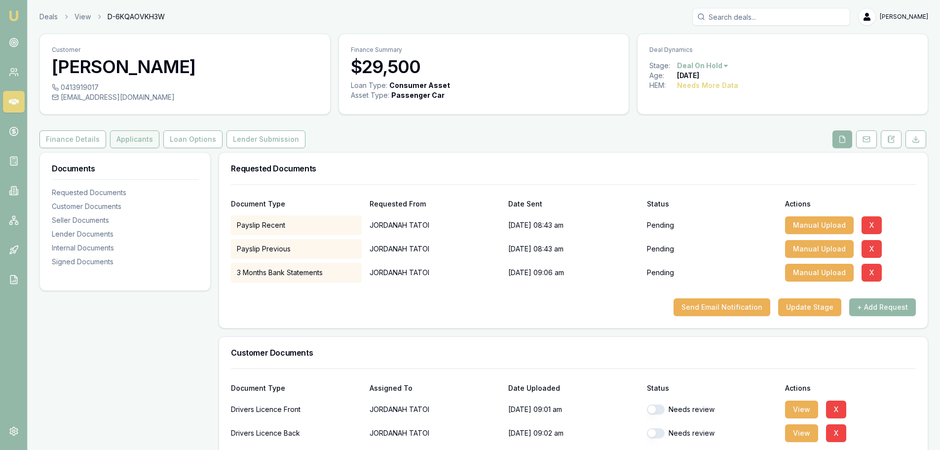
click at [123, 133] on button "Applicants" at bounding box center [134, 139] width 49 height 18
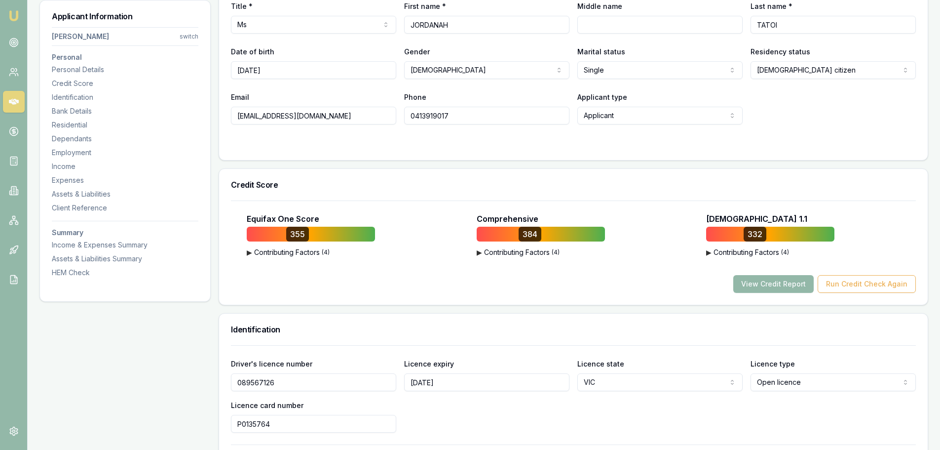
scroll to position [197, 0]
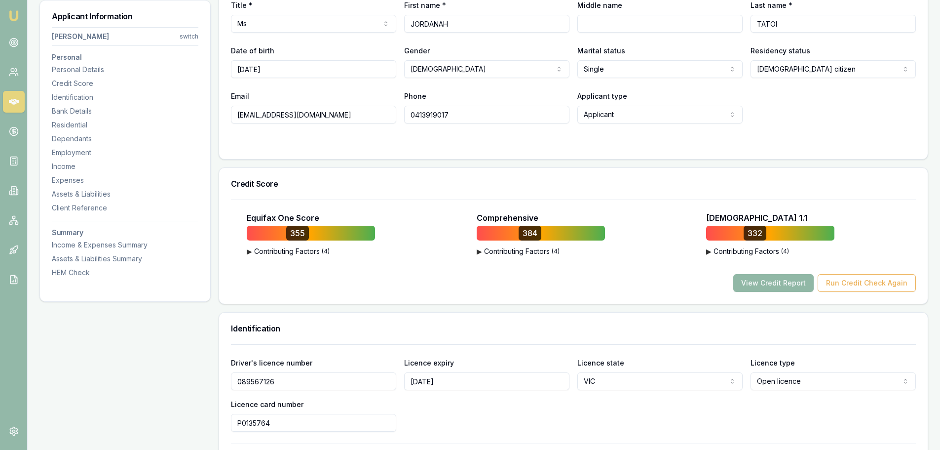
click at [784, 285] on button "View Credit Report" at bounding box center [773, 283] width 80 height 18
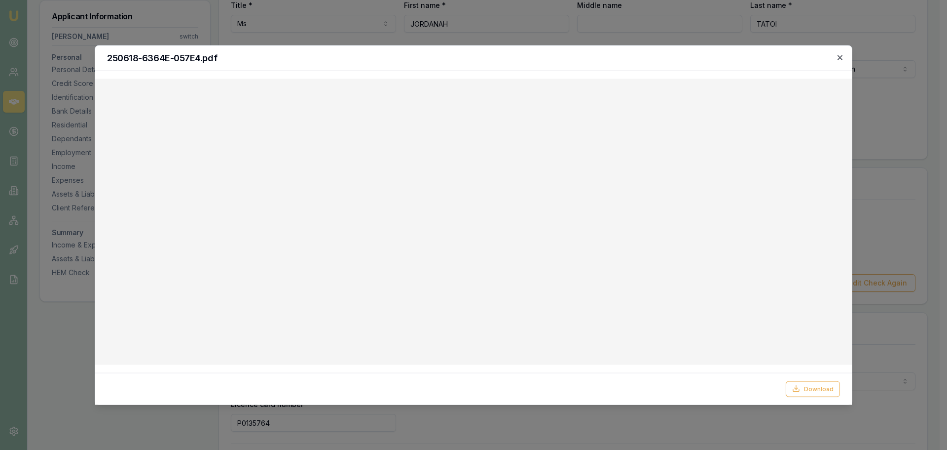
click at [838, 58] on icon "button" at bounding box center [840, 57] width 8 height 8
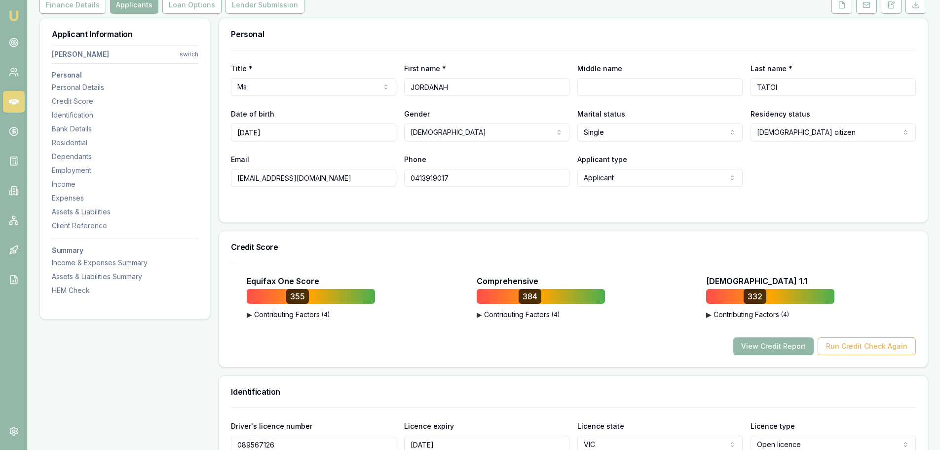
scroll to position [0, 0]
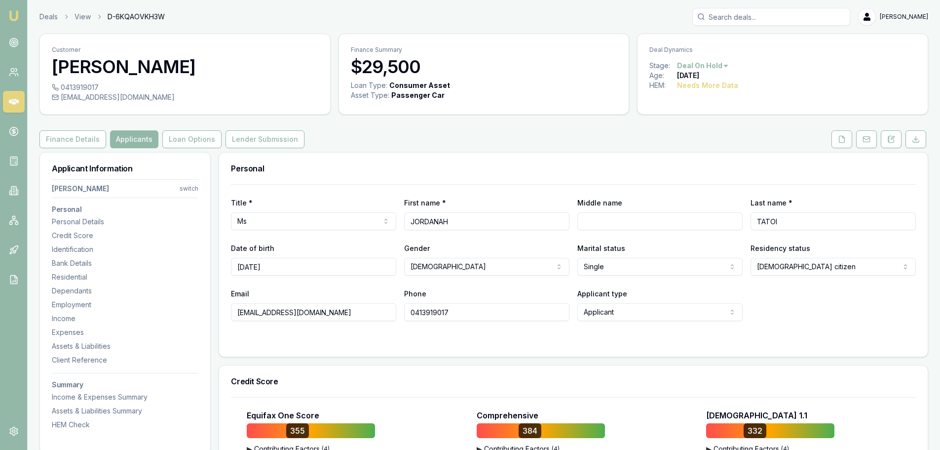
click at [18, 101] on icon at bounding box center [14, 102] width 10 height 6
